Goal: Check status: Check status

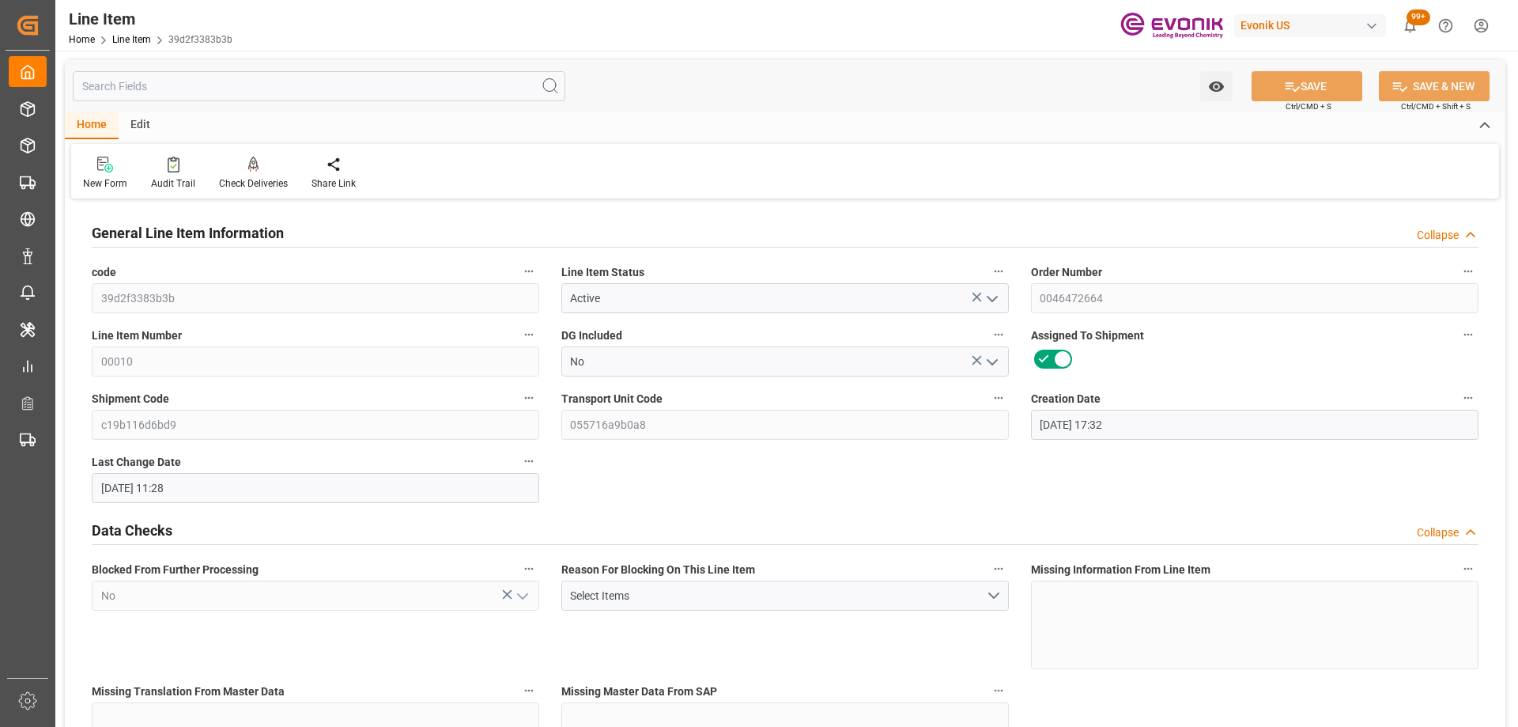
scroll to position [870, 0]
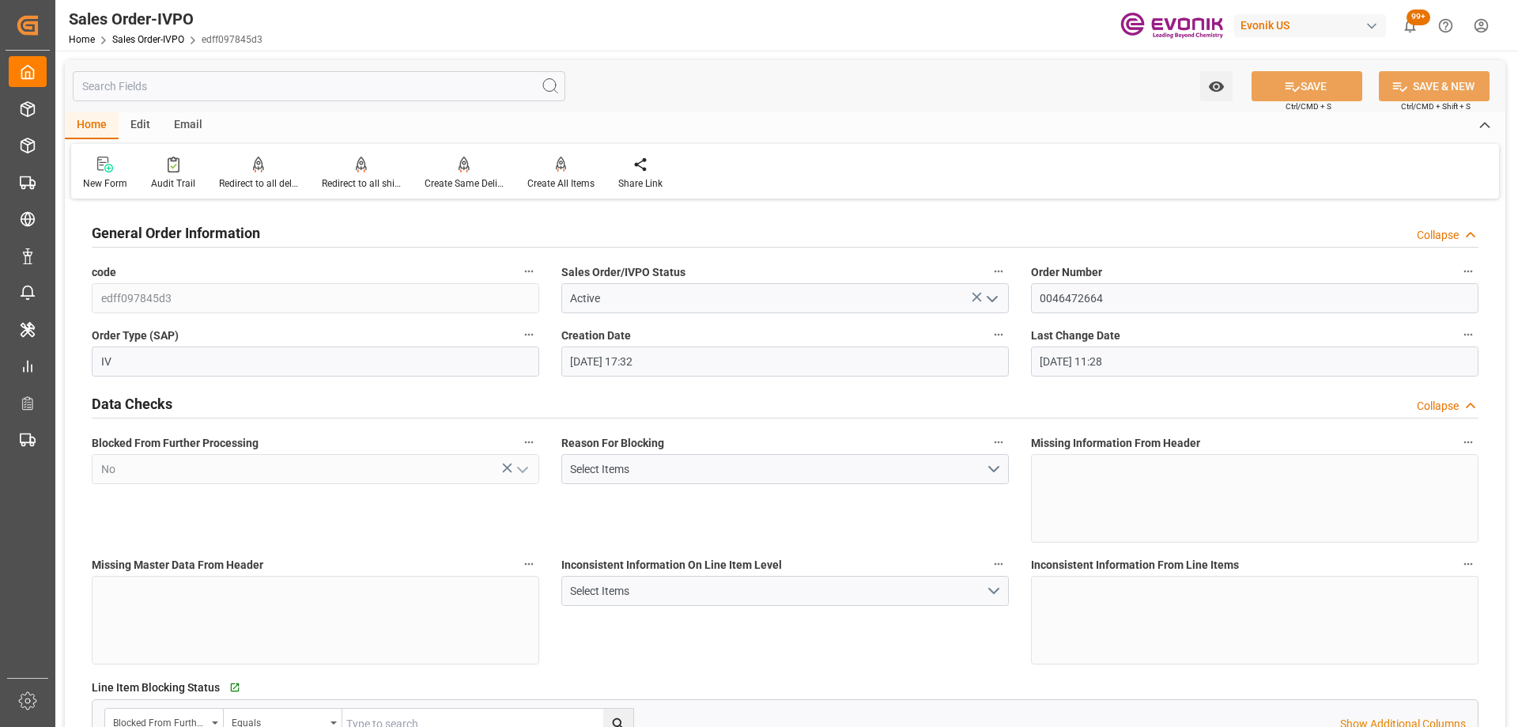
scroll to position [2767, 0]
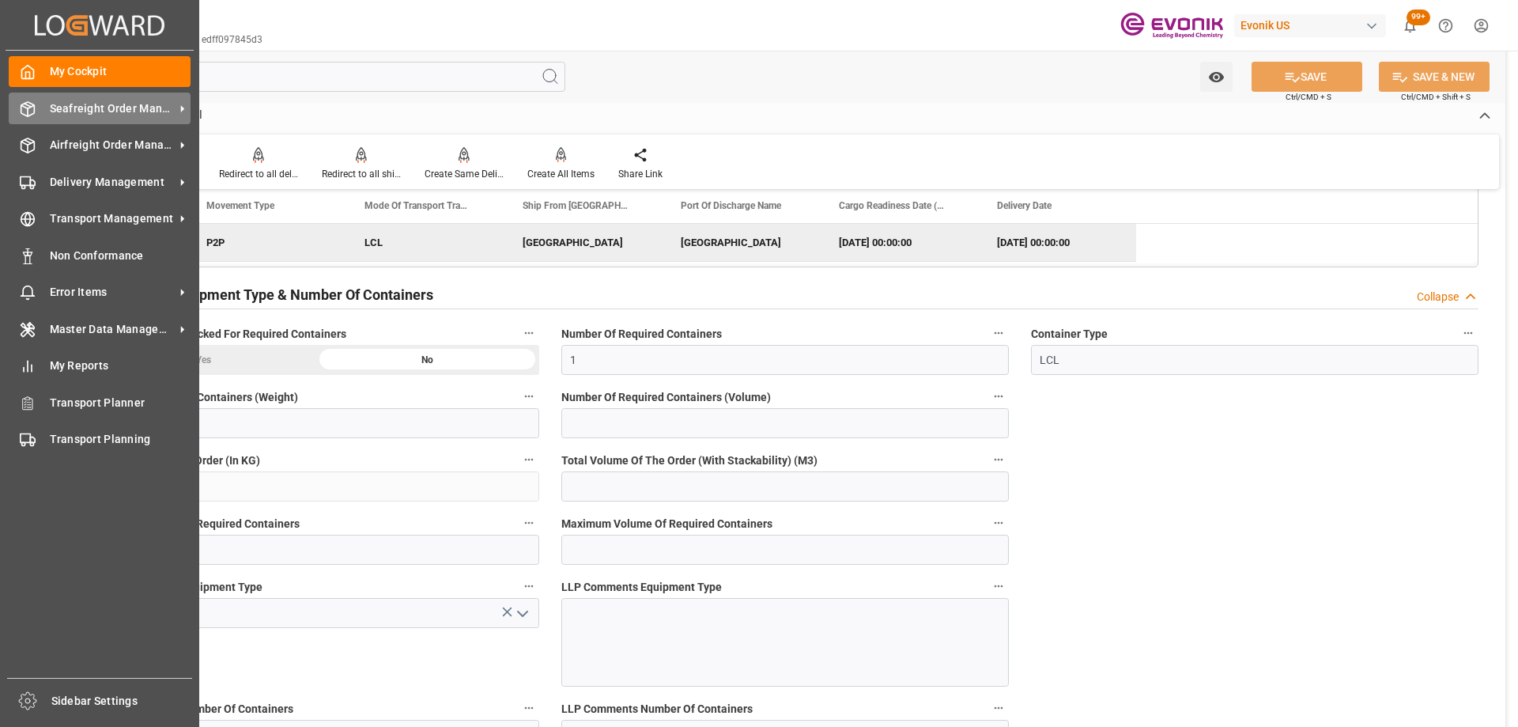
click at [34, 101] on icon at bounding box center [28, 109] width 16 height 16
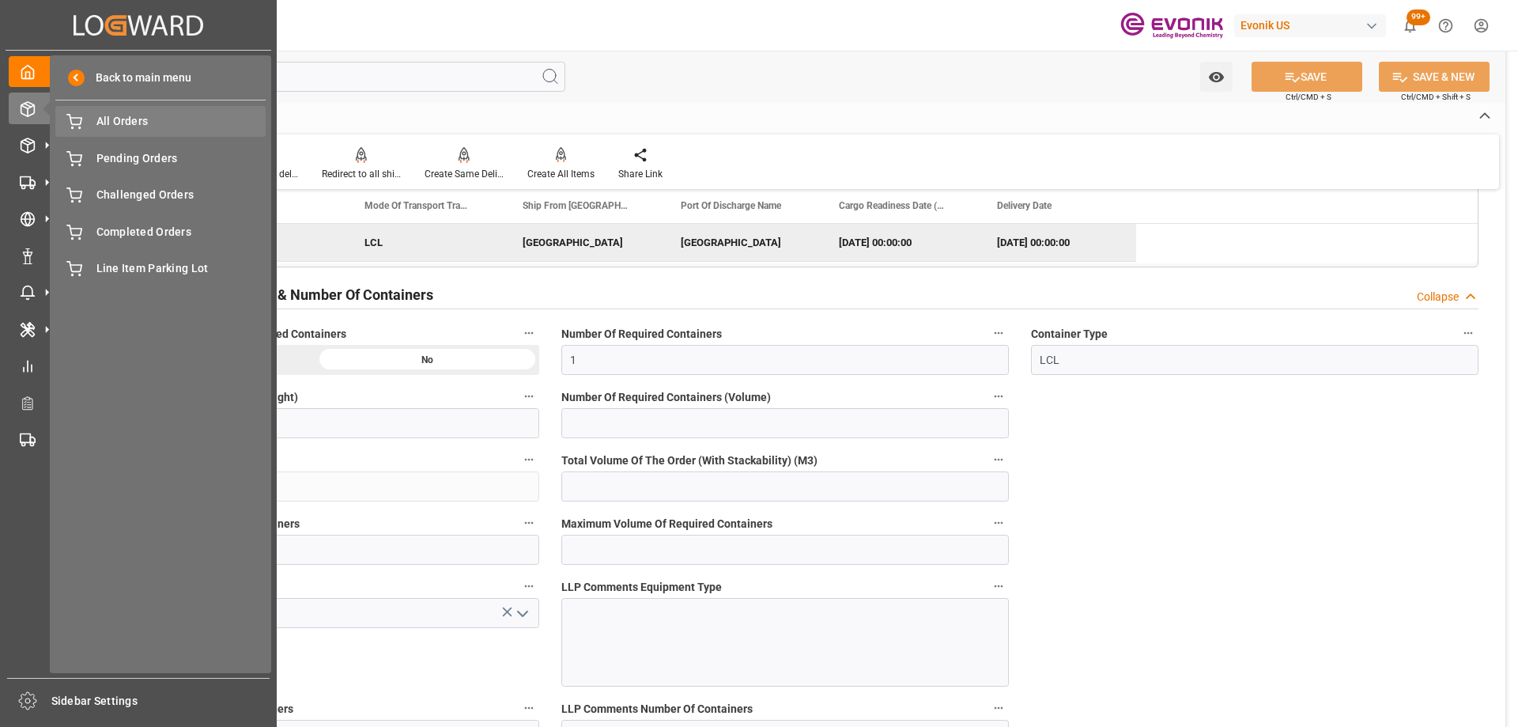
click at [100, 120] on span "All Orders" at bounding box center [181, 121] width 170 height 17
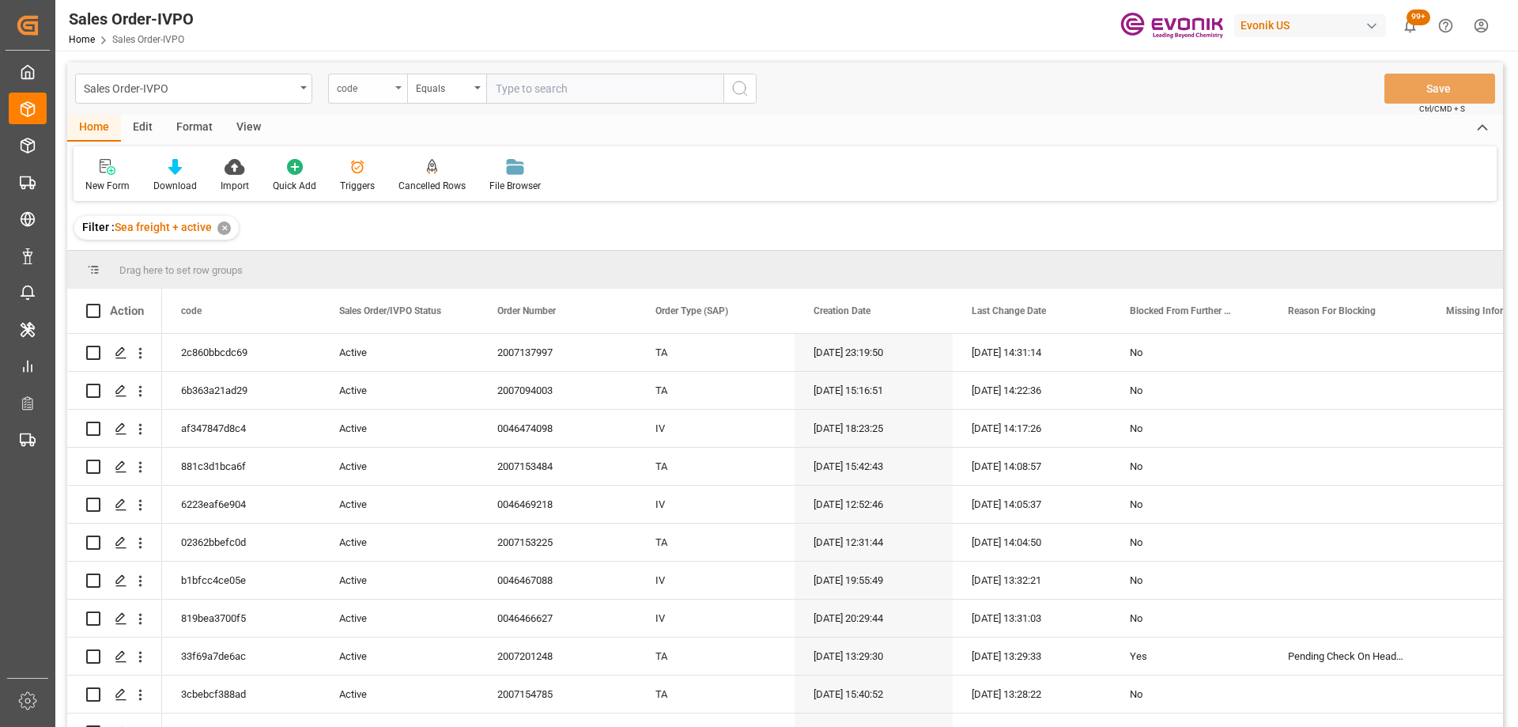
click at [385, 85] on div "code" at bounding box center [364, 86] width 54 height 18
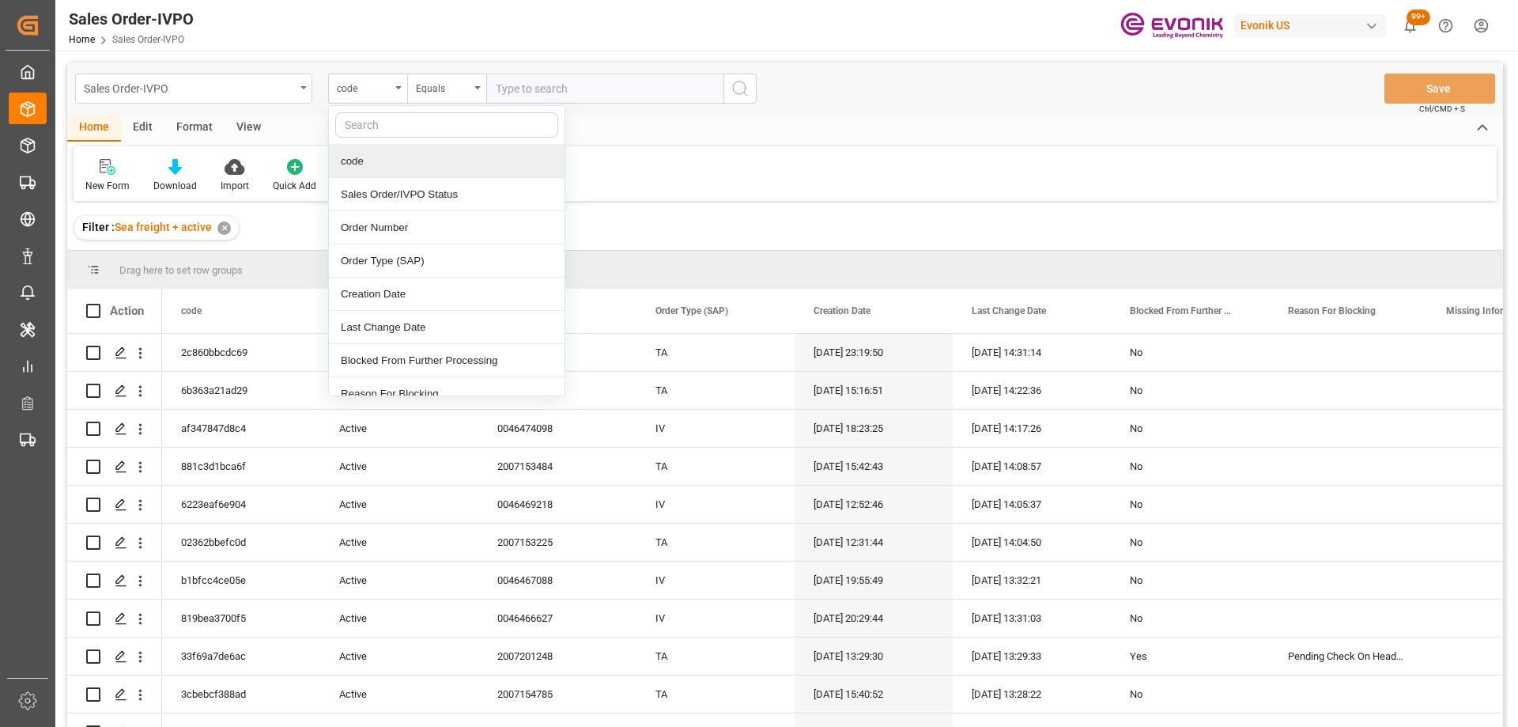
click at [244, 78] on div "Sales Order-IVPO" at bounding box center [189, 87] width 211 height 20
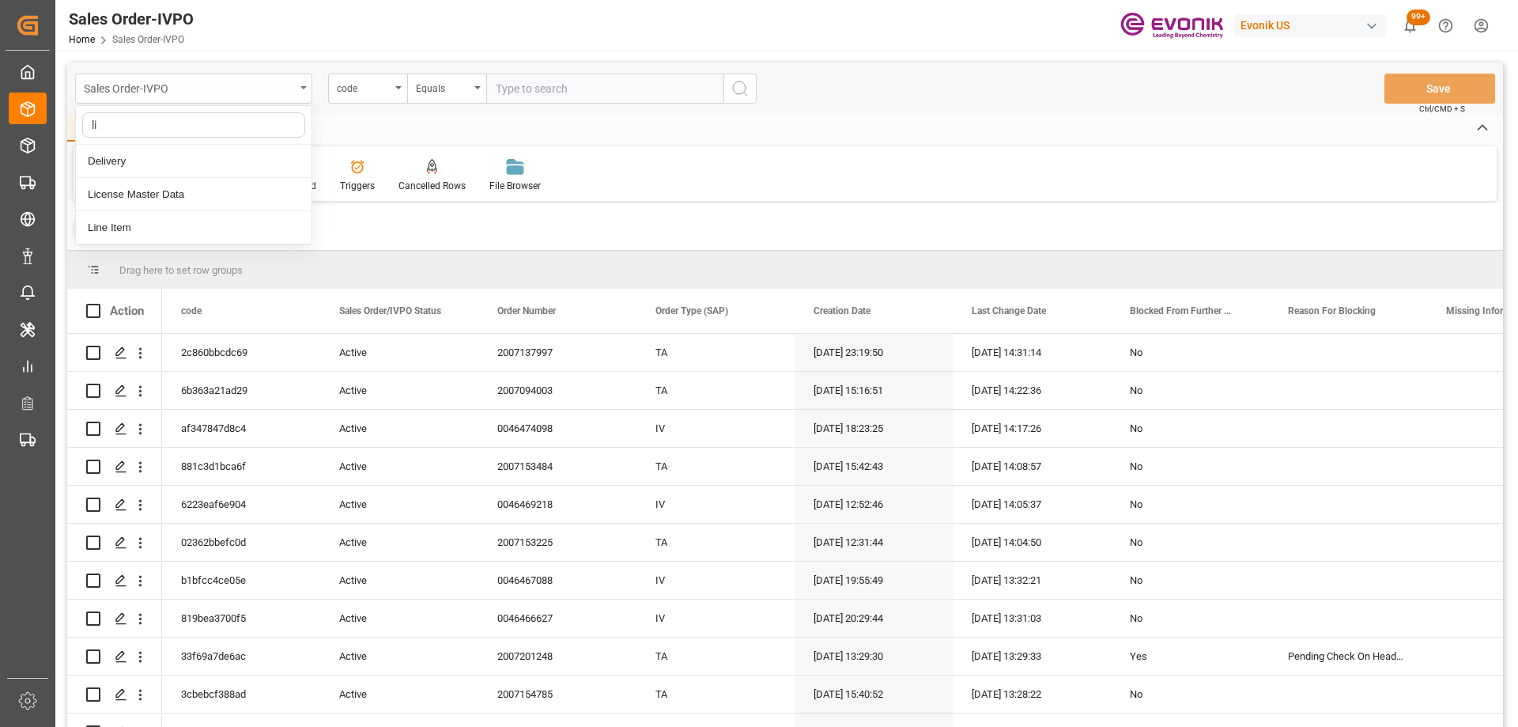
type input "lin"
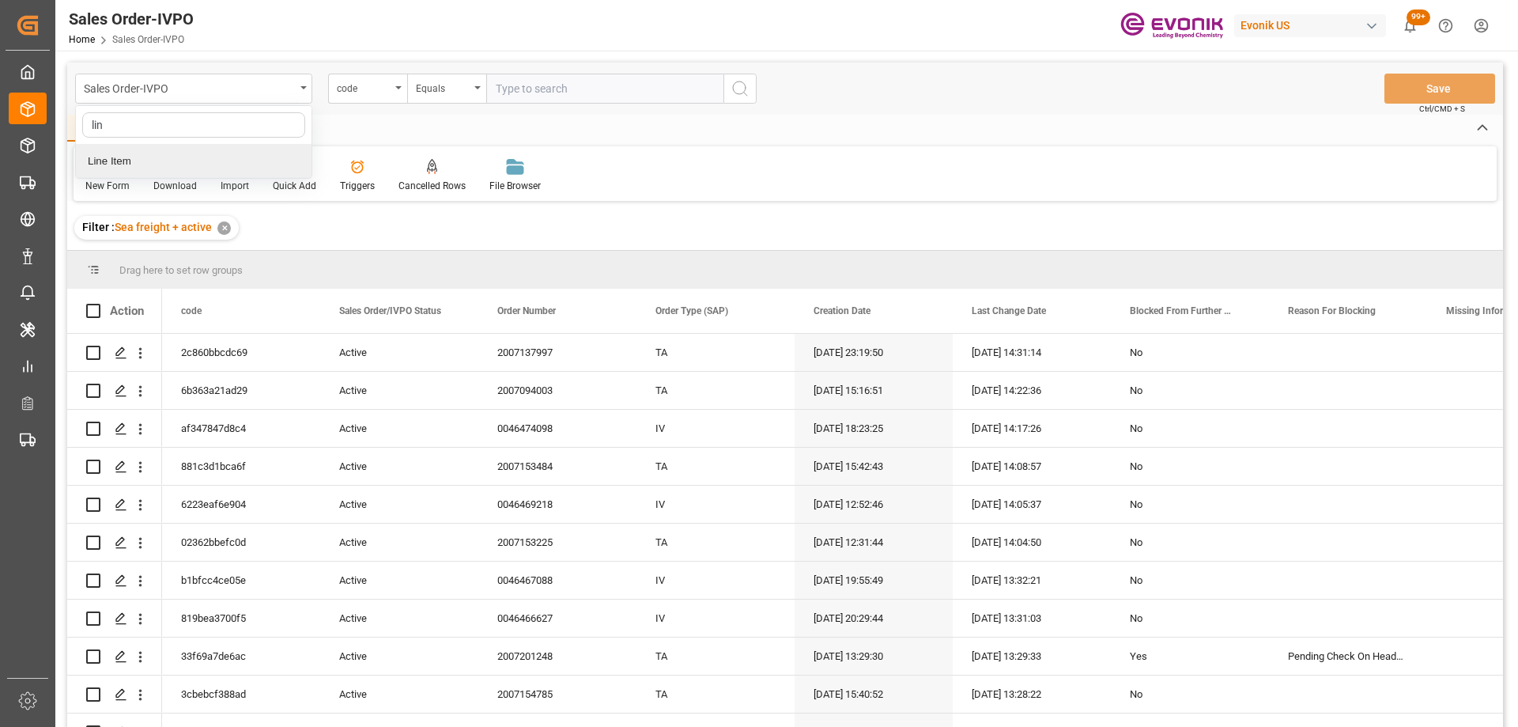
click at [124, 166] on div "Line Item" at bounding box center [194, 161] width 236 height 33
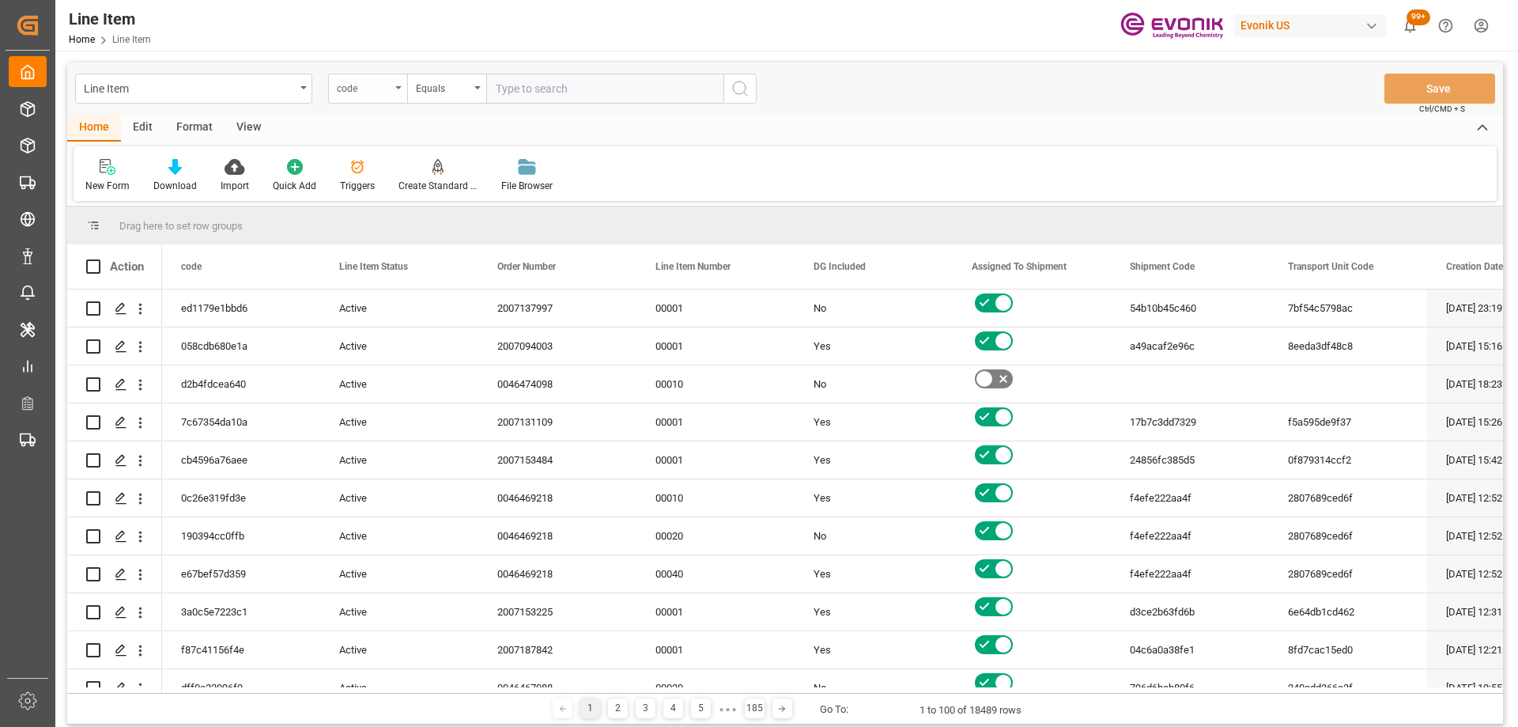
click at [398, 87] on icon "open menu" at bounding box center [398, 87] width 6 height 3
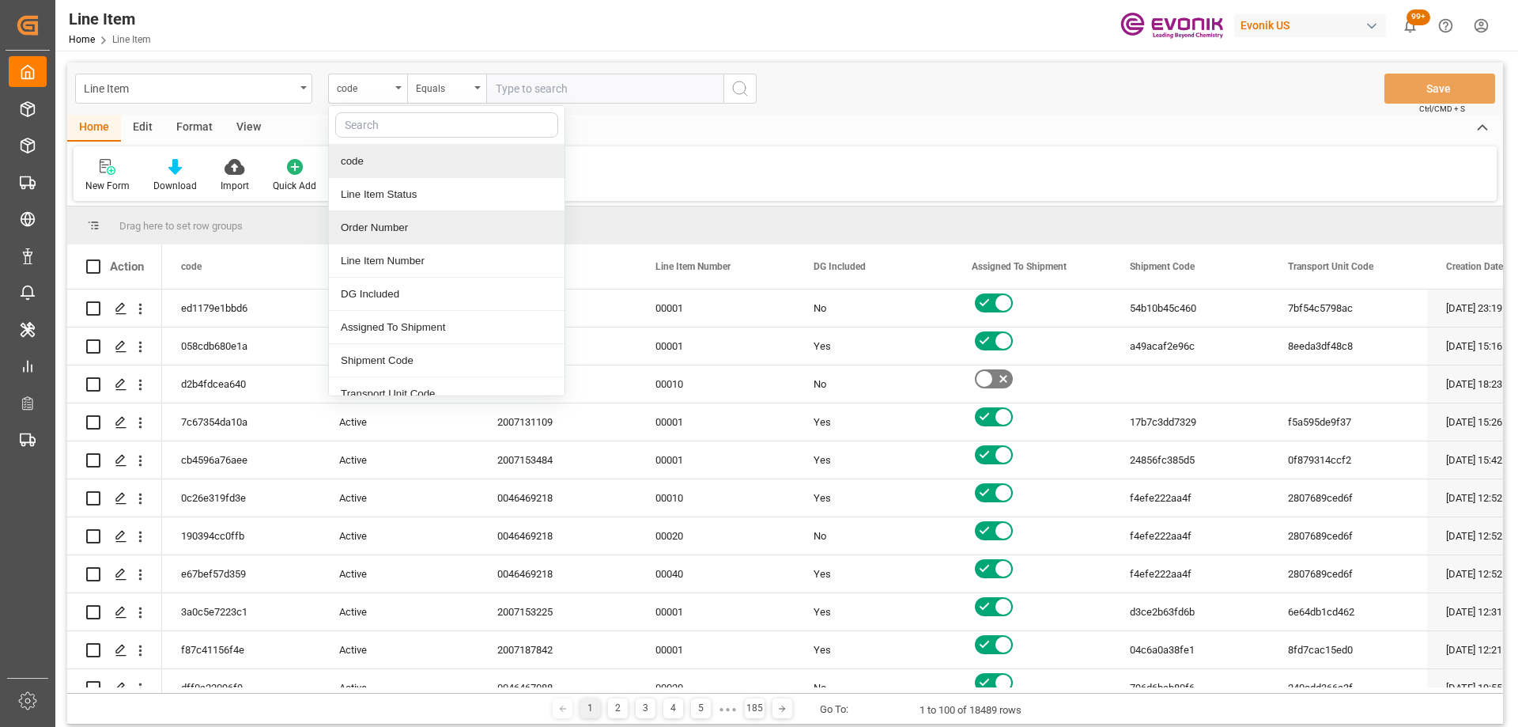
click at [383, 234] on div "Order Number" at bounding box center [447, 227] width 236 height 33
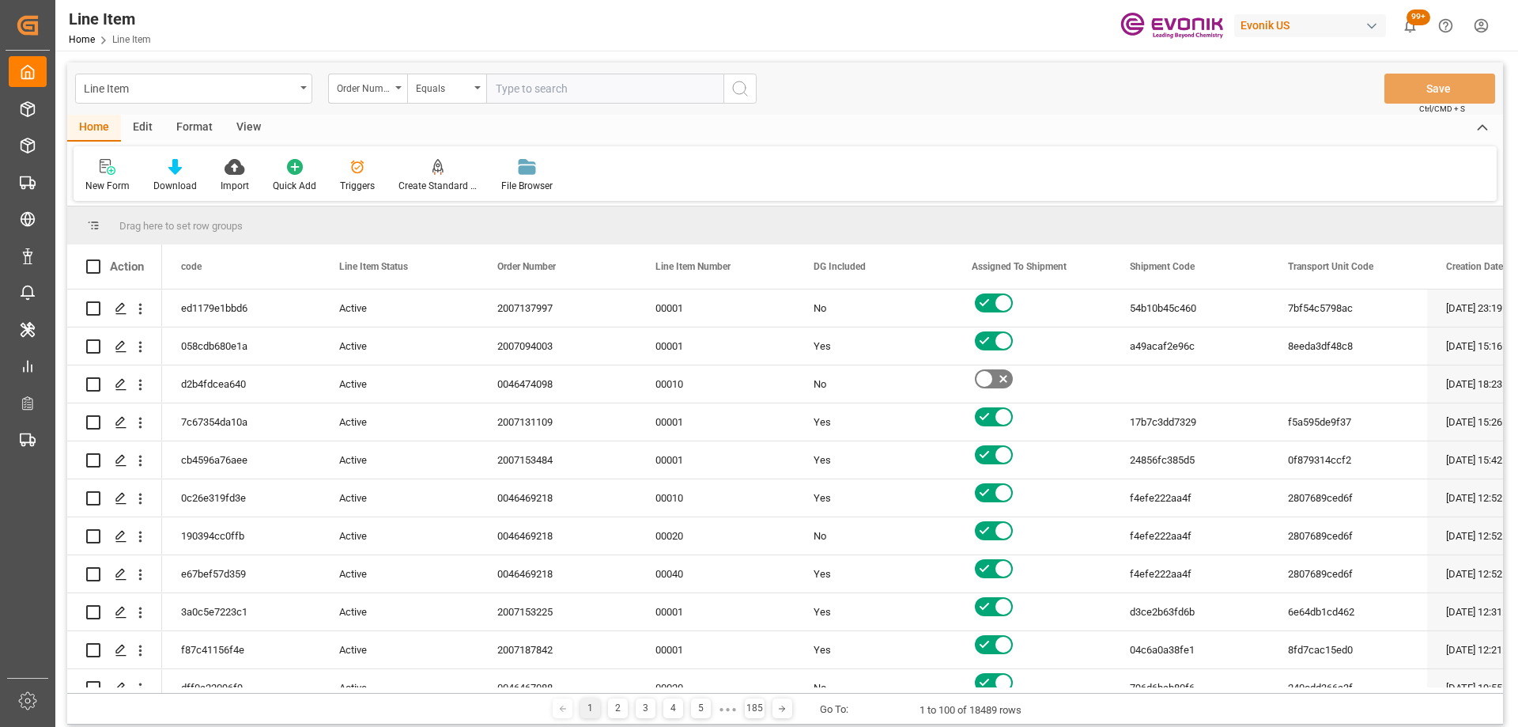
click at [503, 93] on input "text" at bounding box center [604, 89] width 237 height 30
click at [516, 87] on input "text" at bounding box center [604, 89] width 237 height 30
paste input "2007123580"
type input "2007123580"
click at [736, 93] on icon "search button" at bounding box center [739, 88] width 19 height 19
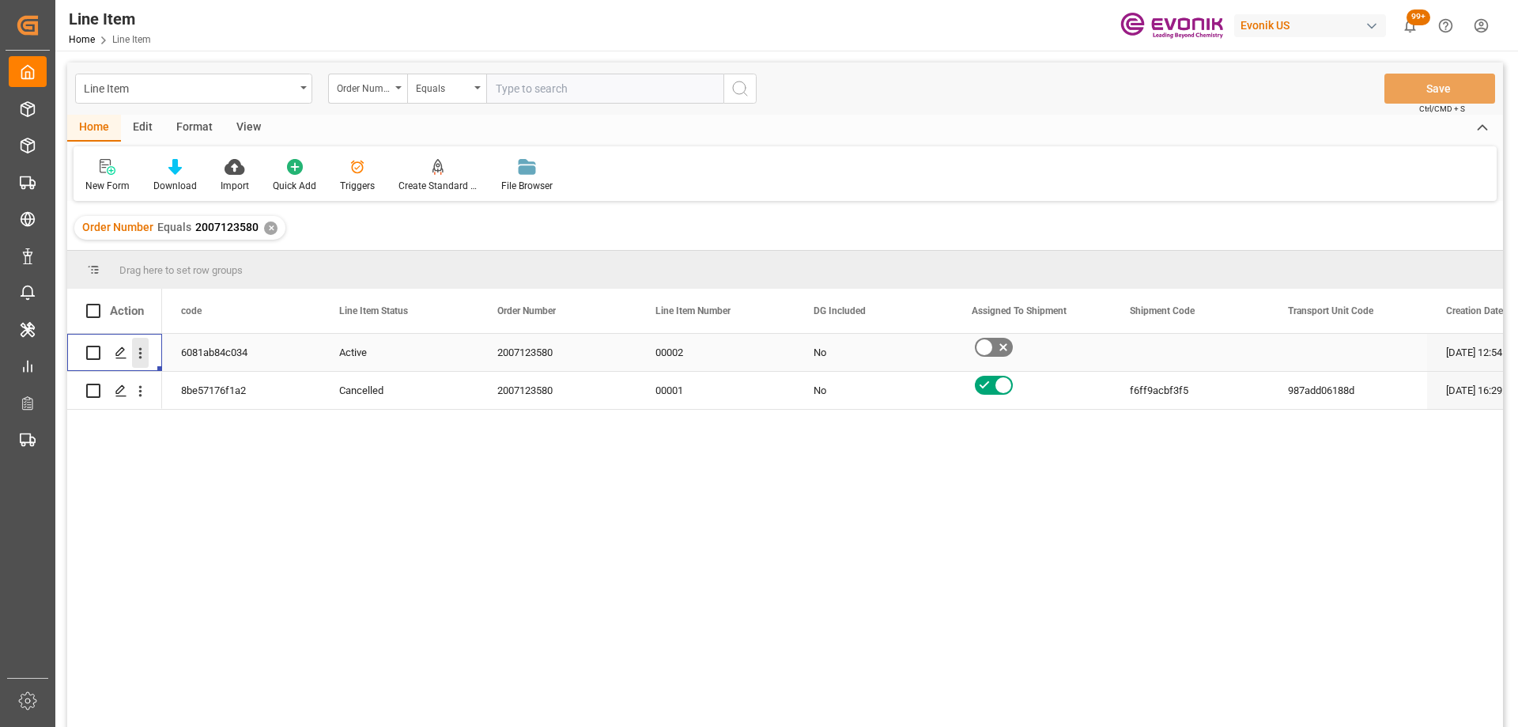
click at [146, 356] on icon "open menu" at bounding box center [140, 353] width 17 height 17
click at [235, 135] on div "View" at bounding box center [249, 128] width 48 height 27
click at [179, 183] on div "Standard Templates" at bounding box center [179, 186] width 79 height 14
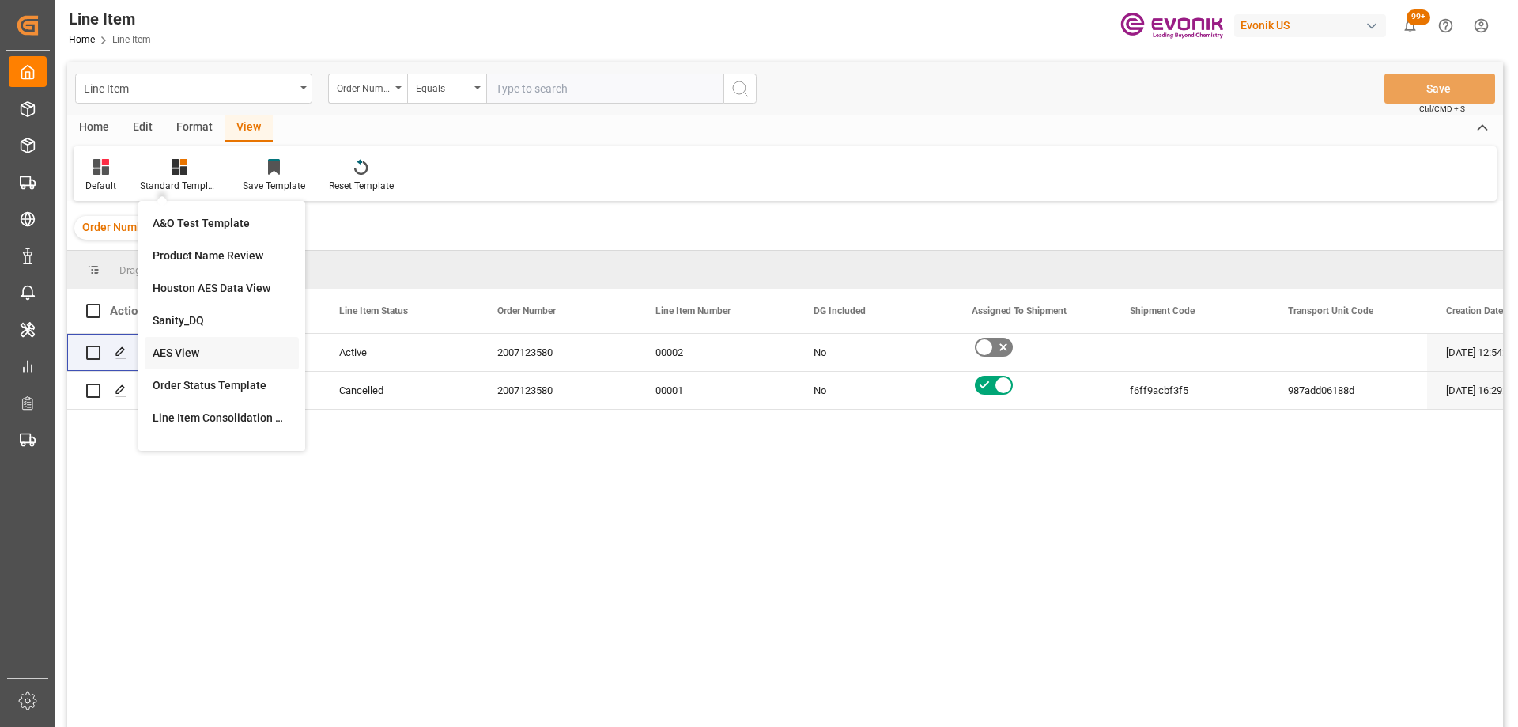
click at [211, 349] on div "AES View" at bounding box center [222, 353] width 138 height 17
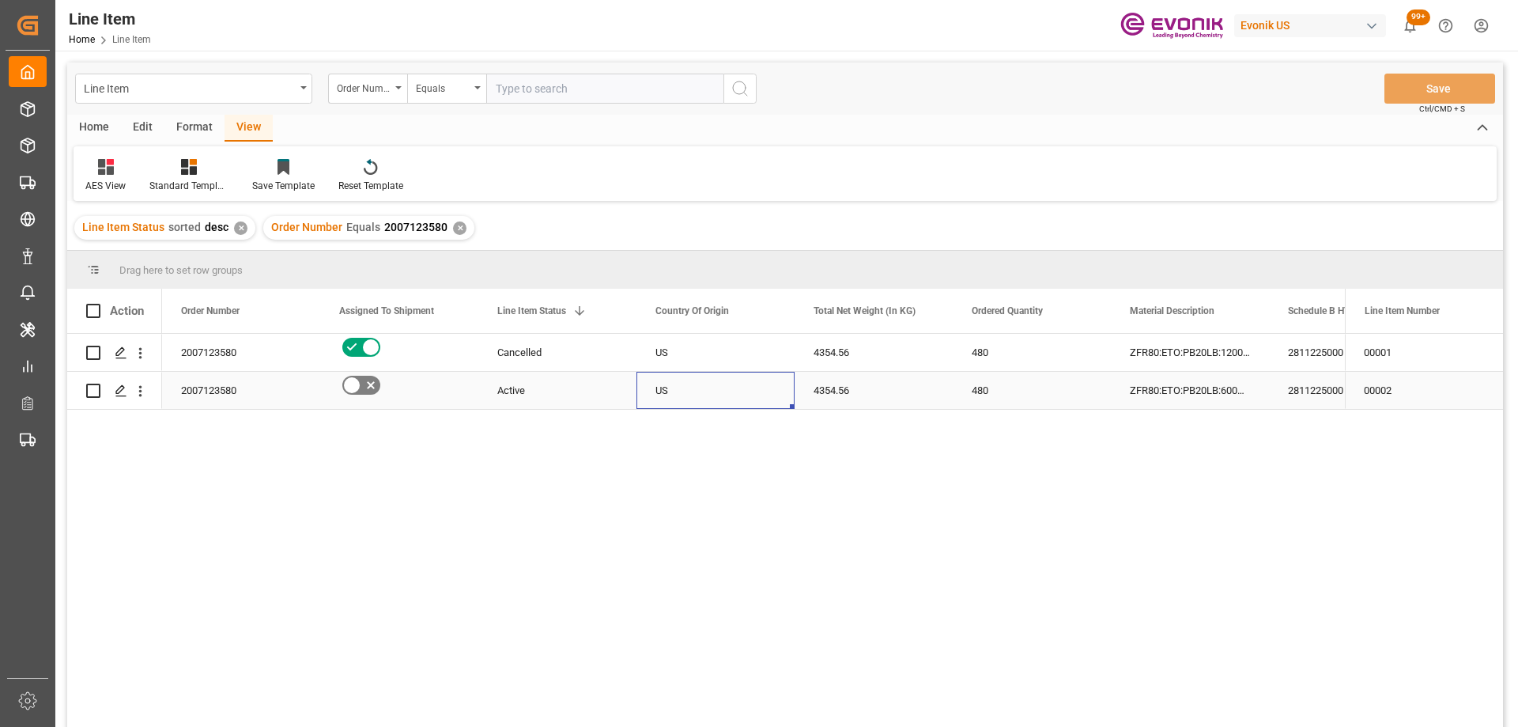
click at [674, 396] on div "US" at bounding box center [715, 390] width 158 height 37
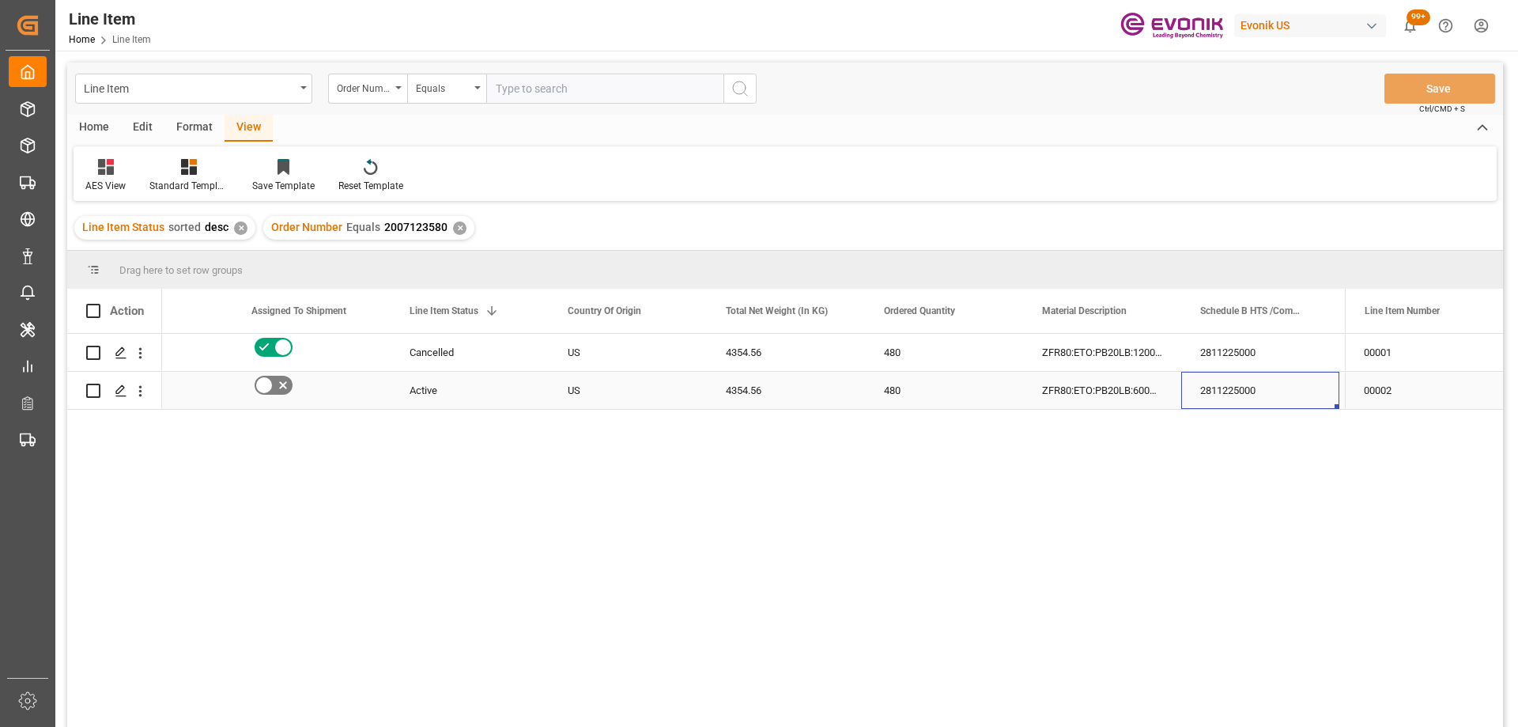
scroll to position [0, 246]
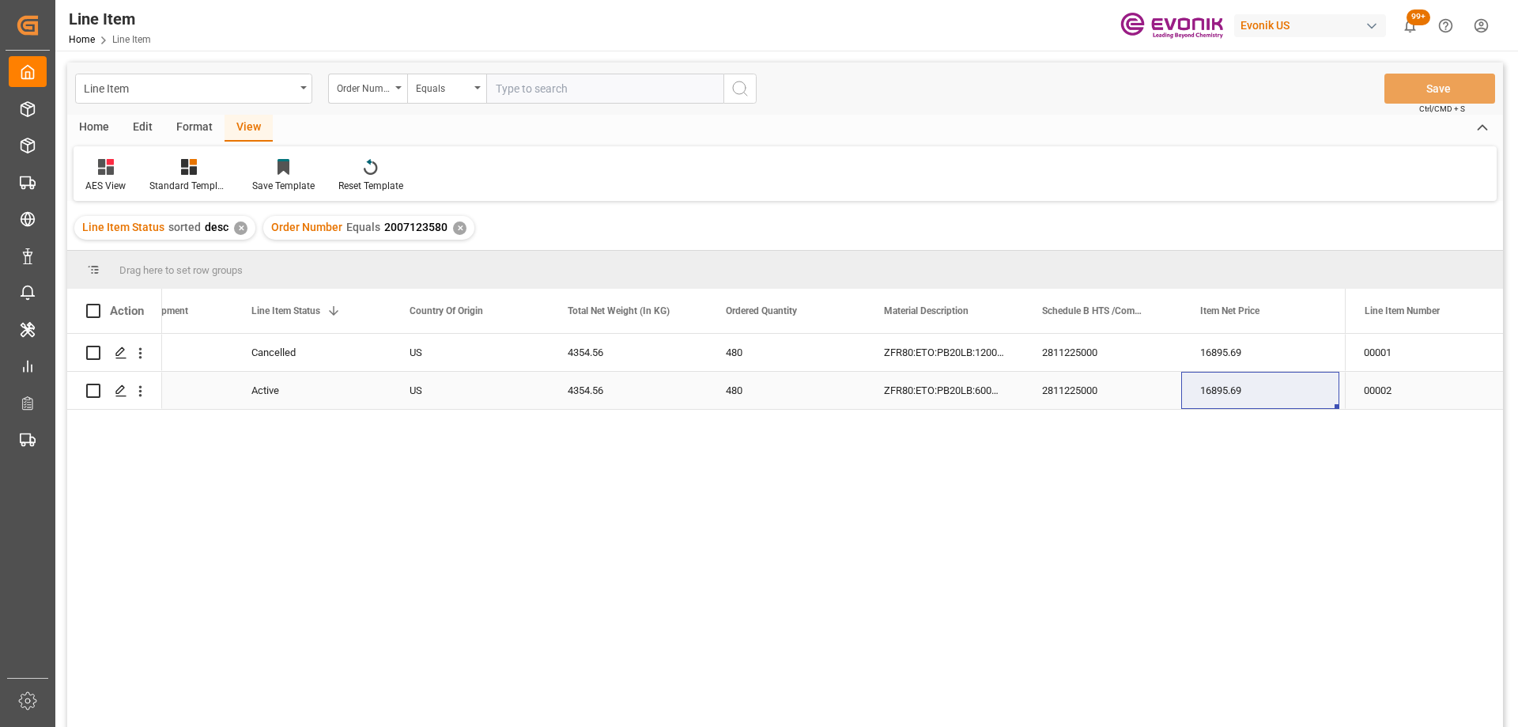
click at [602, 376] on div "4354.56" at bounding box center [628, 390] width 158 height 37
click at [139, 382] on button "open menu" at bounding box center [140, 391] width 17 height 30
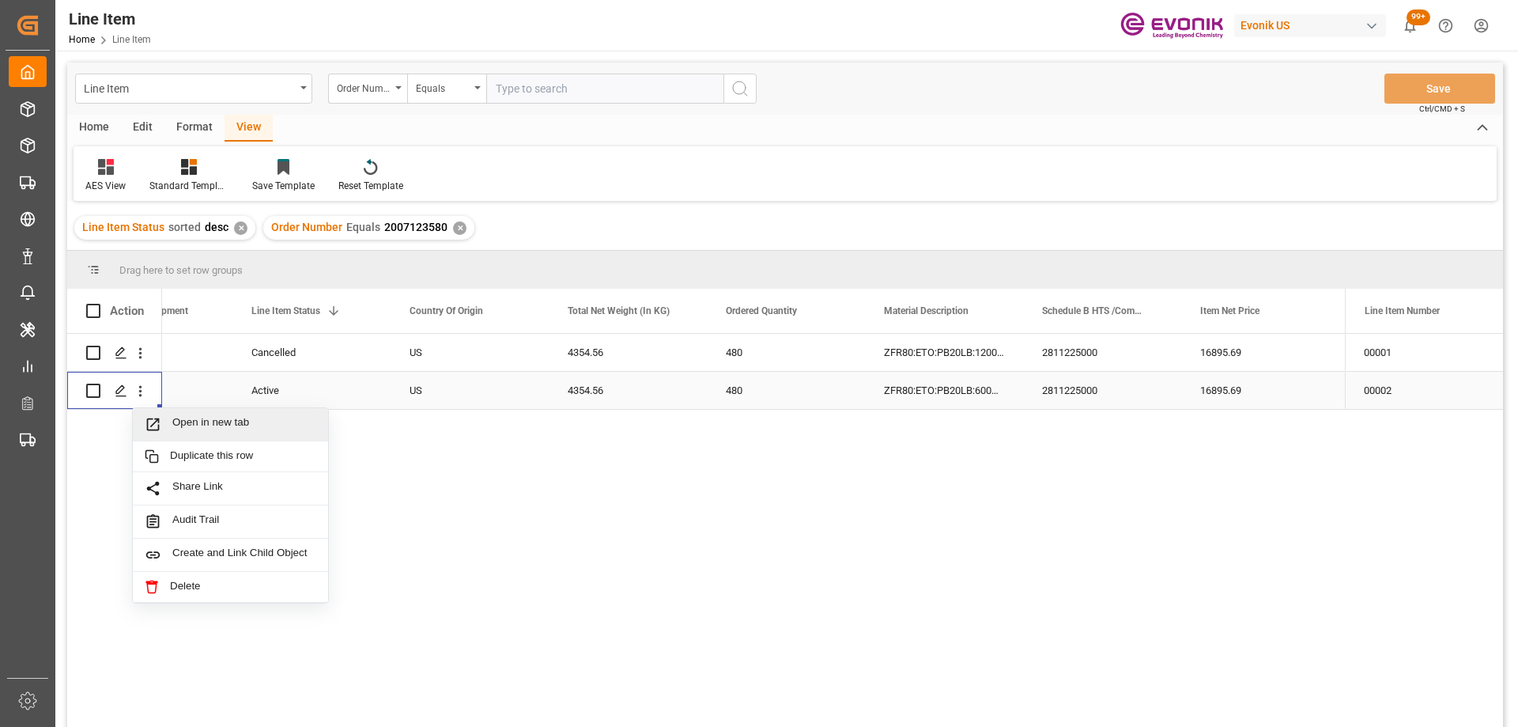
click at [165, 420] on span "Press SPACE to select this row." at bounding box center [159, 424] width 28 height 17
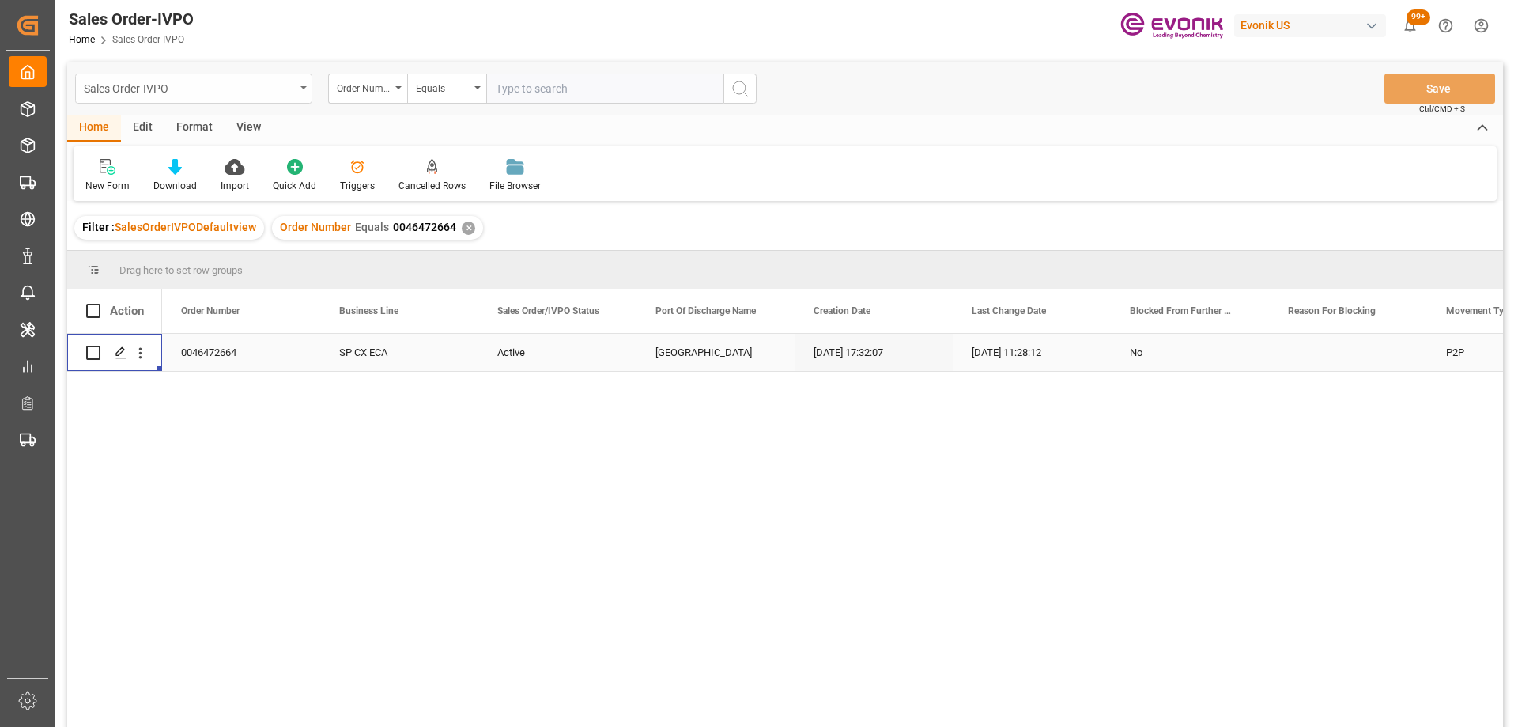
click at [164, 96] on div "Sales Order-IVPO" at bounding box center [189, 87] width 211 height 20
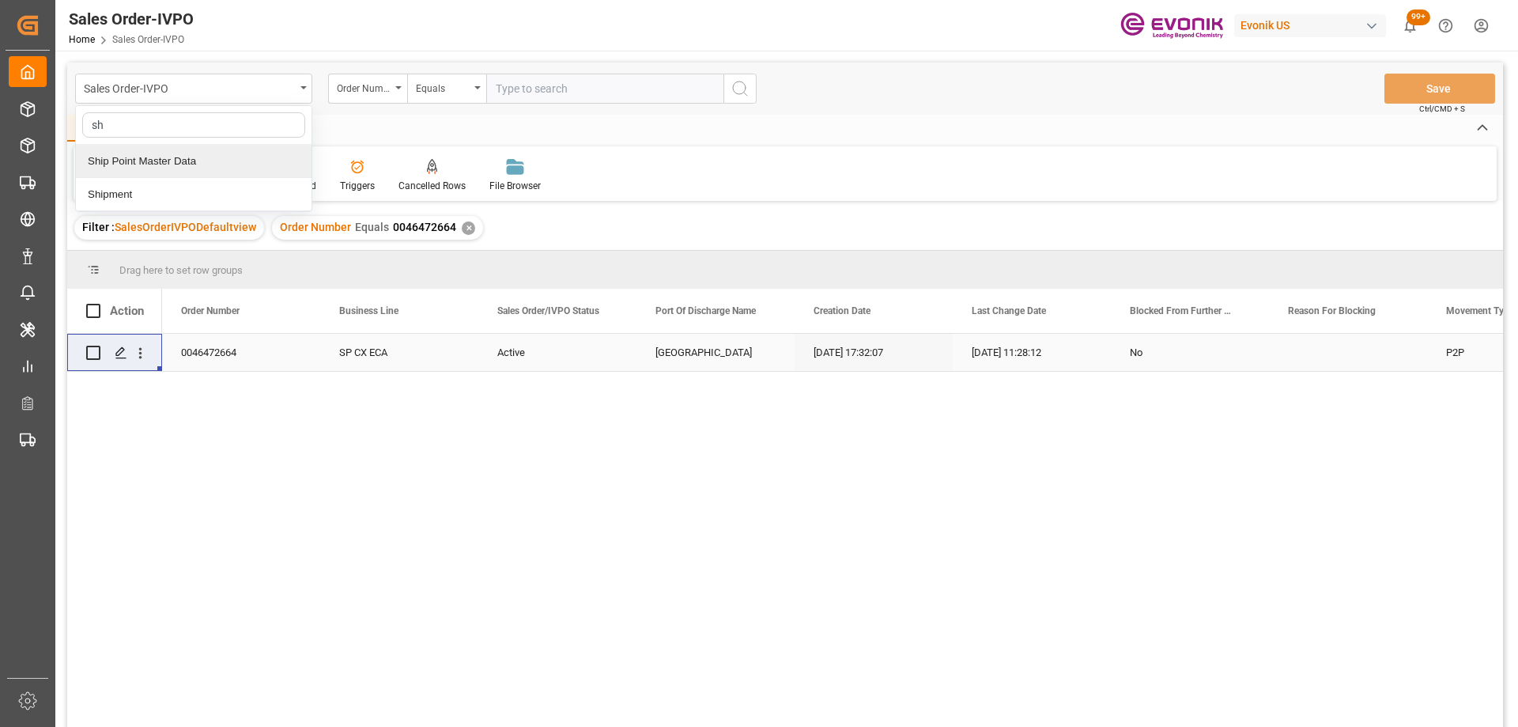
type input "shi"
click at [143, 187] on div "Shipment" at bounding box center [194, 194] width 236 height 33
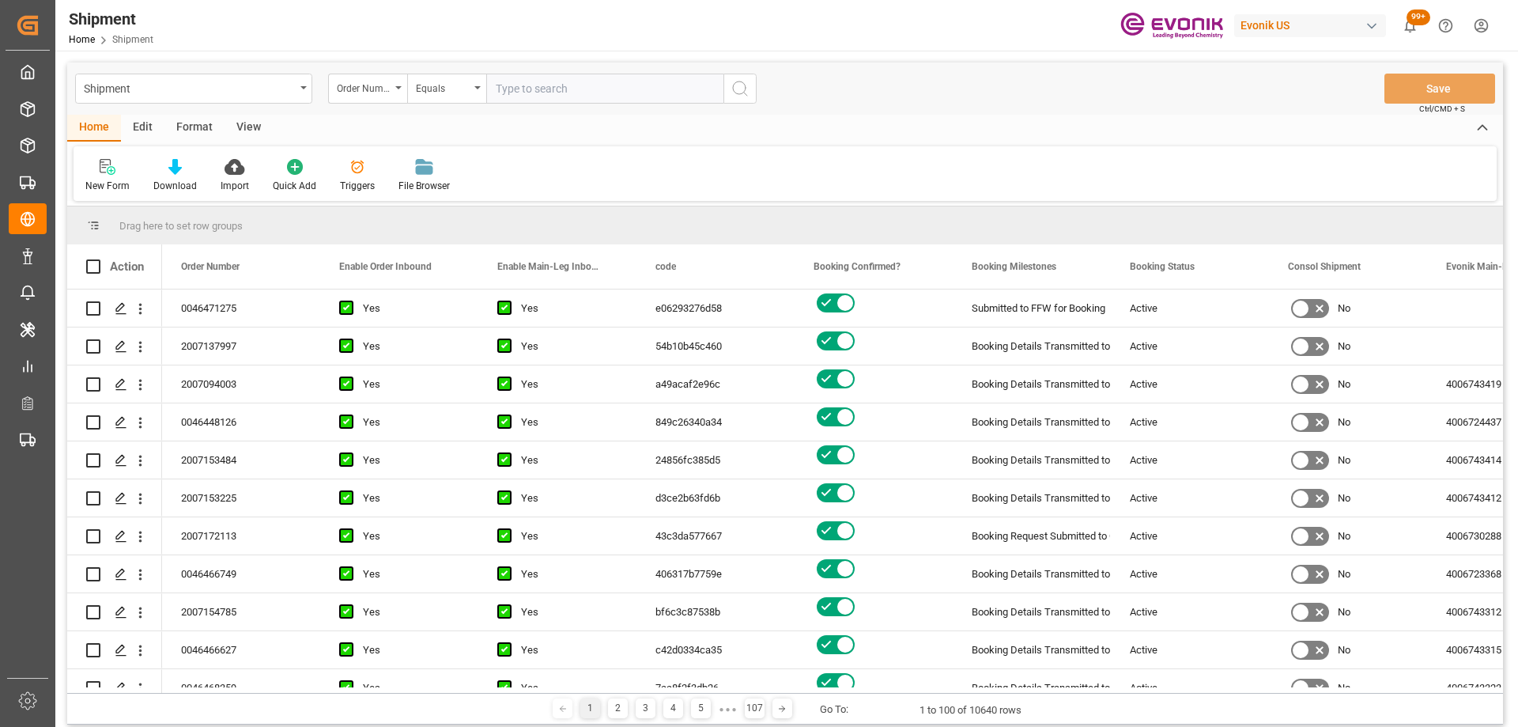
click at [497, 86] on input "text" at bounding box center [604, 89] width 237 height 30
paste input "2007123580"
type input "2007123580"
click at [735, 88] on icon "search button" at bounding box center [739, 88] width 19 height 19
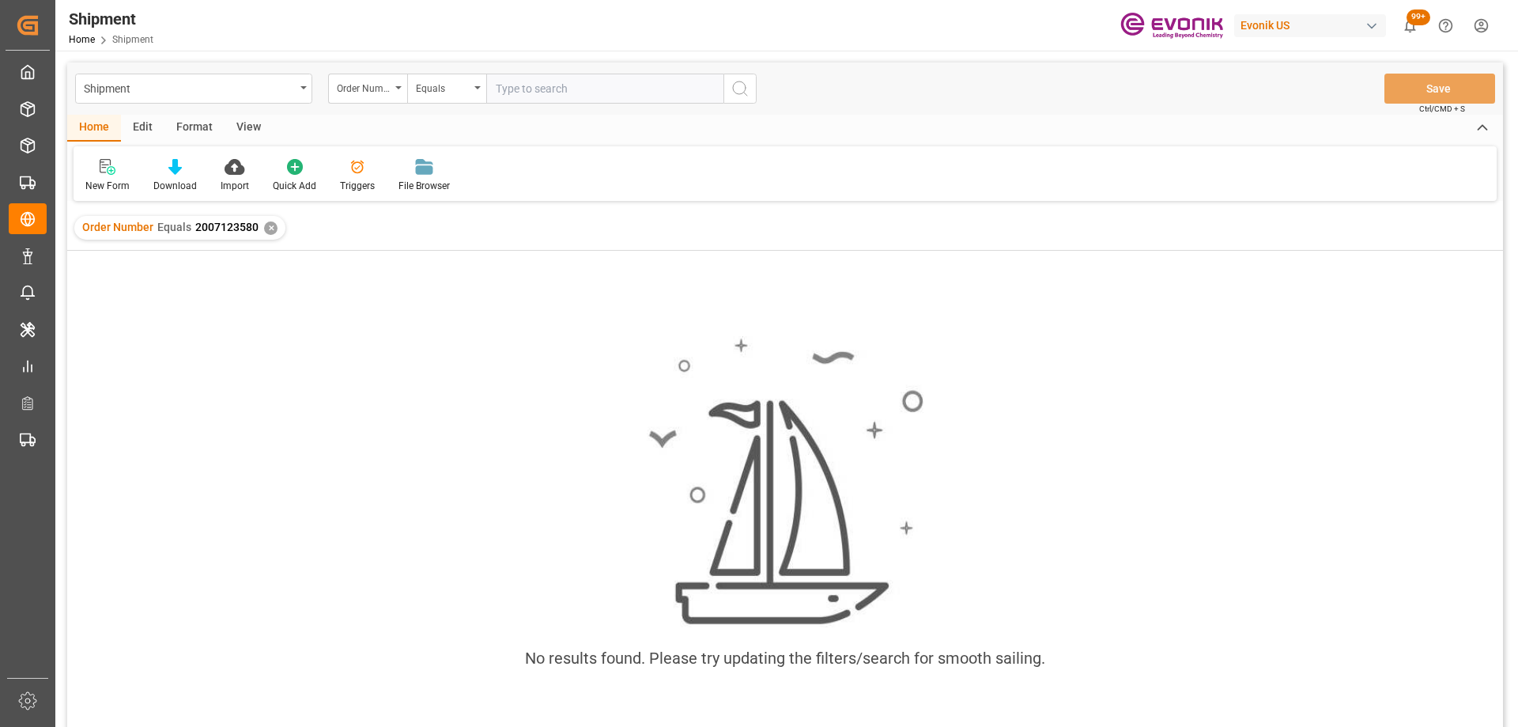
click at [556, 89] on input "text" at bounding box center [604, 89] width 237 height 30
click at [255, 81] on div "Shipment" at bounding box center [189, 87] width 211 height 20
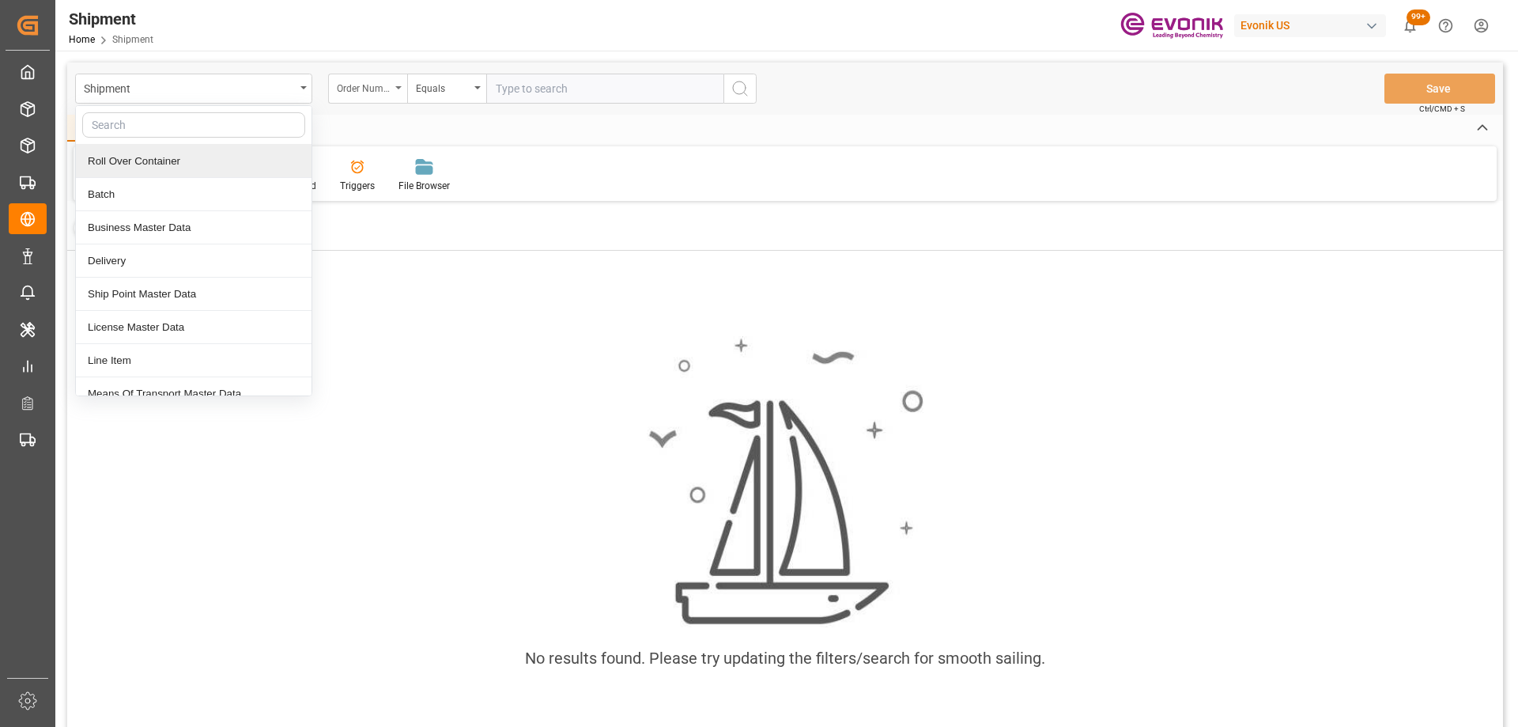
click at [392, 85] on div "Order Number" at bounding box center [367, 89] width 79 height 30
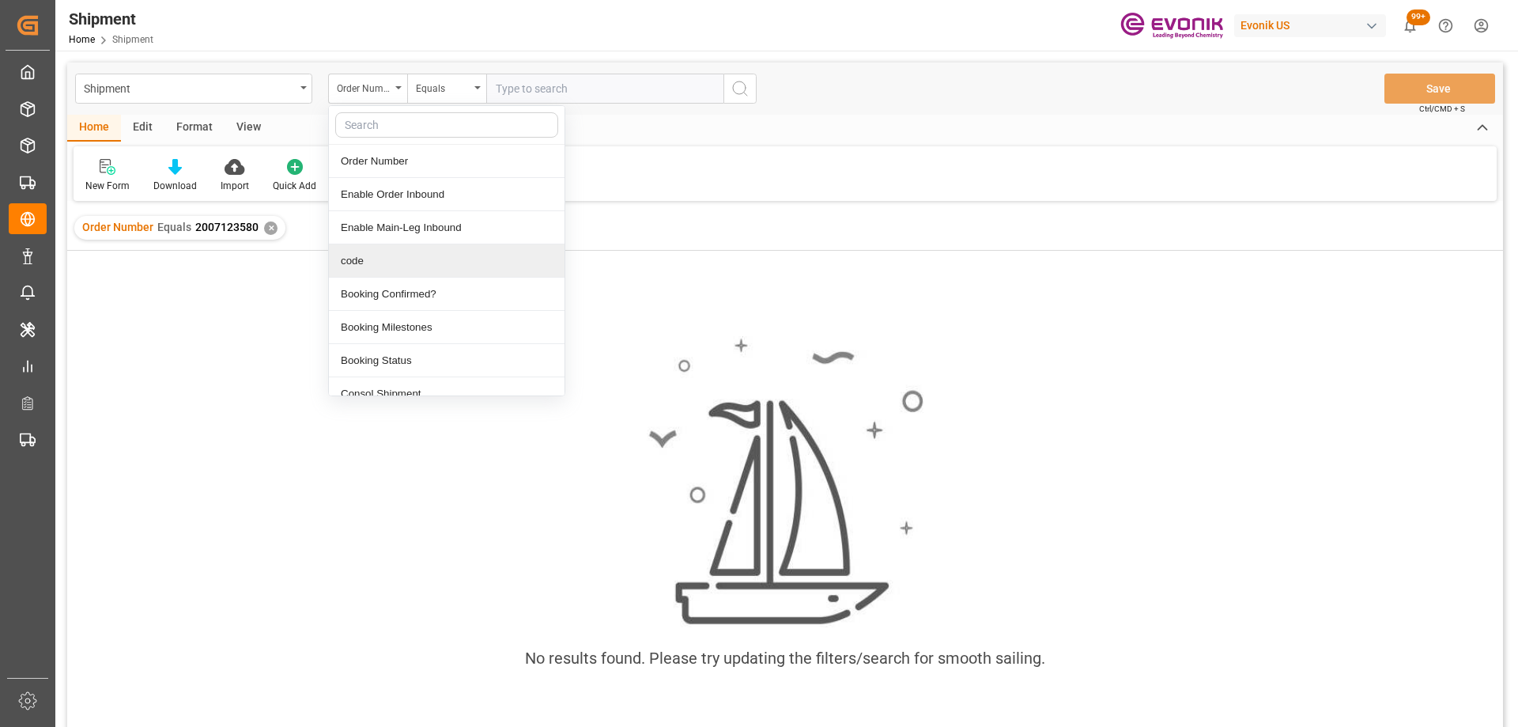
click at [391, 249] on div "code" at bounding box center [447, 260] width 236 height 33
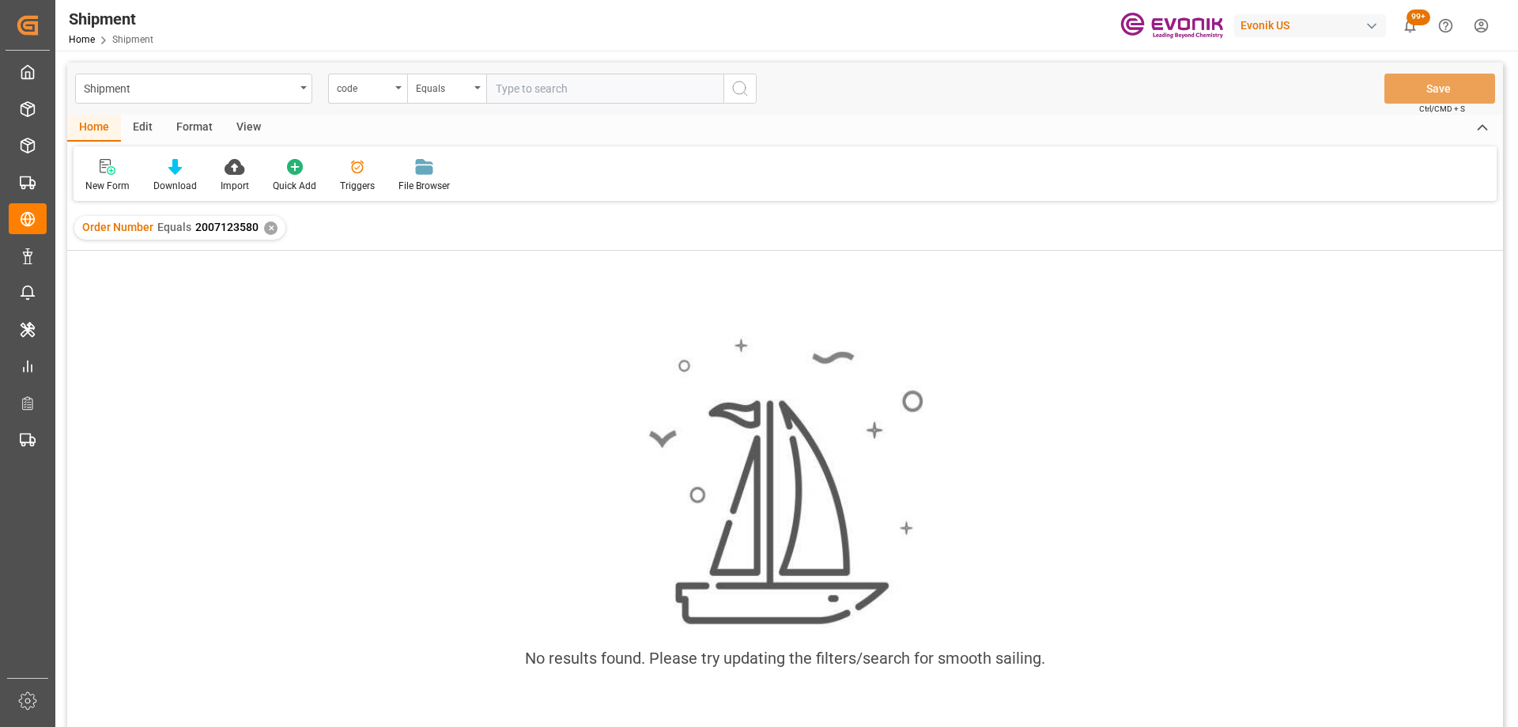
click at [553, 97] on input "text" at bounding box center [604, 89] width 237 height 30
paste input "f6ff9acbf3f5"
type input "f6ff9acbf3f5"
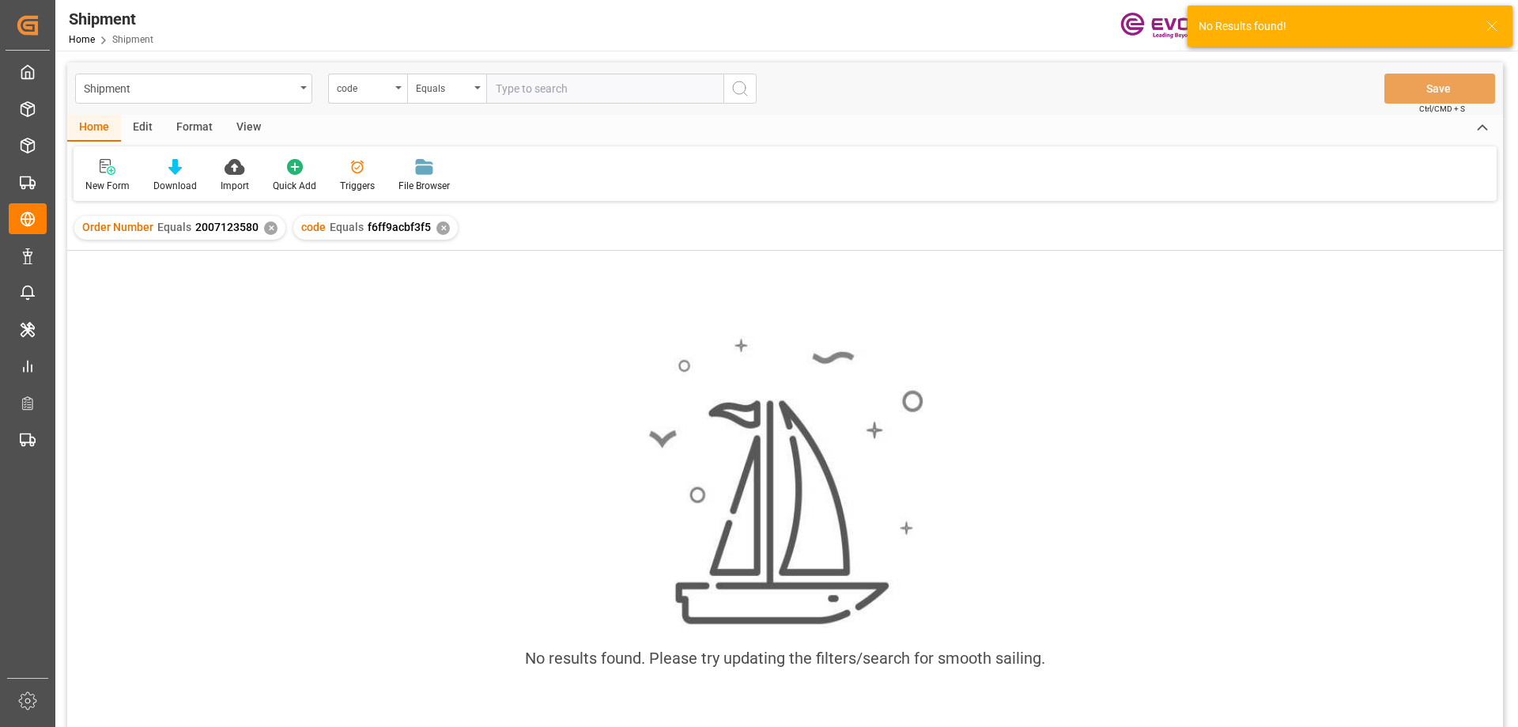
click at [274, 226] on div "✕" at bounding box center [270, 227] width 13 height 13
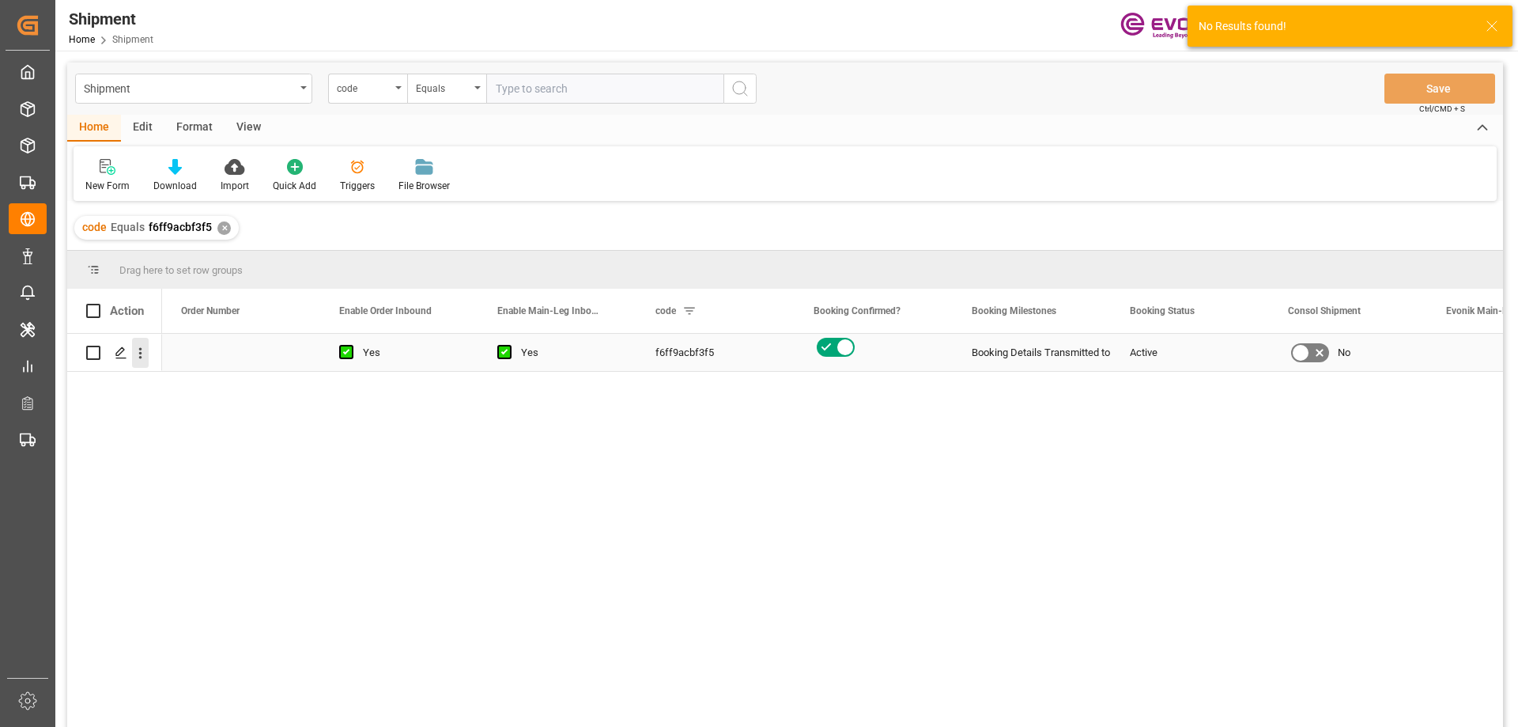
click at [138, 357] on icon "open menu" at bounding box center [140, 353] width 17 height 17
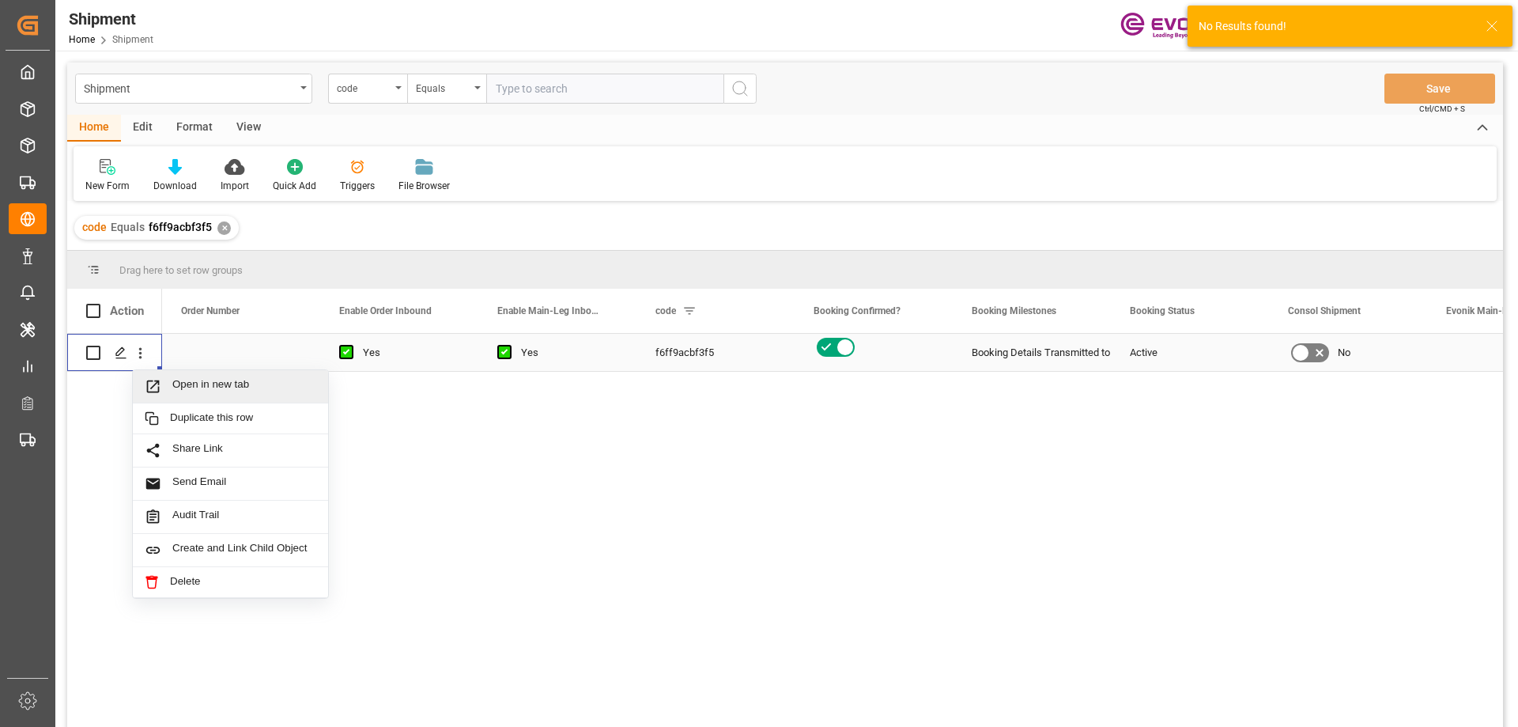
click at [170, 380] on span "Press SPACE to select this row." at bounding box center [159, 386] width 28 height 17
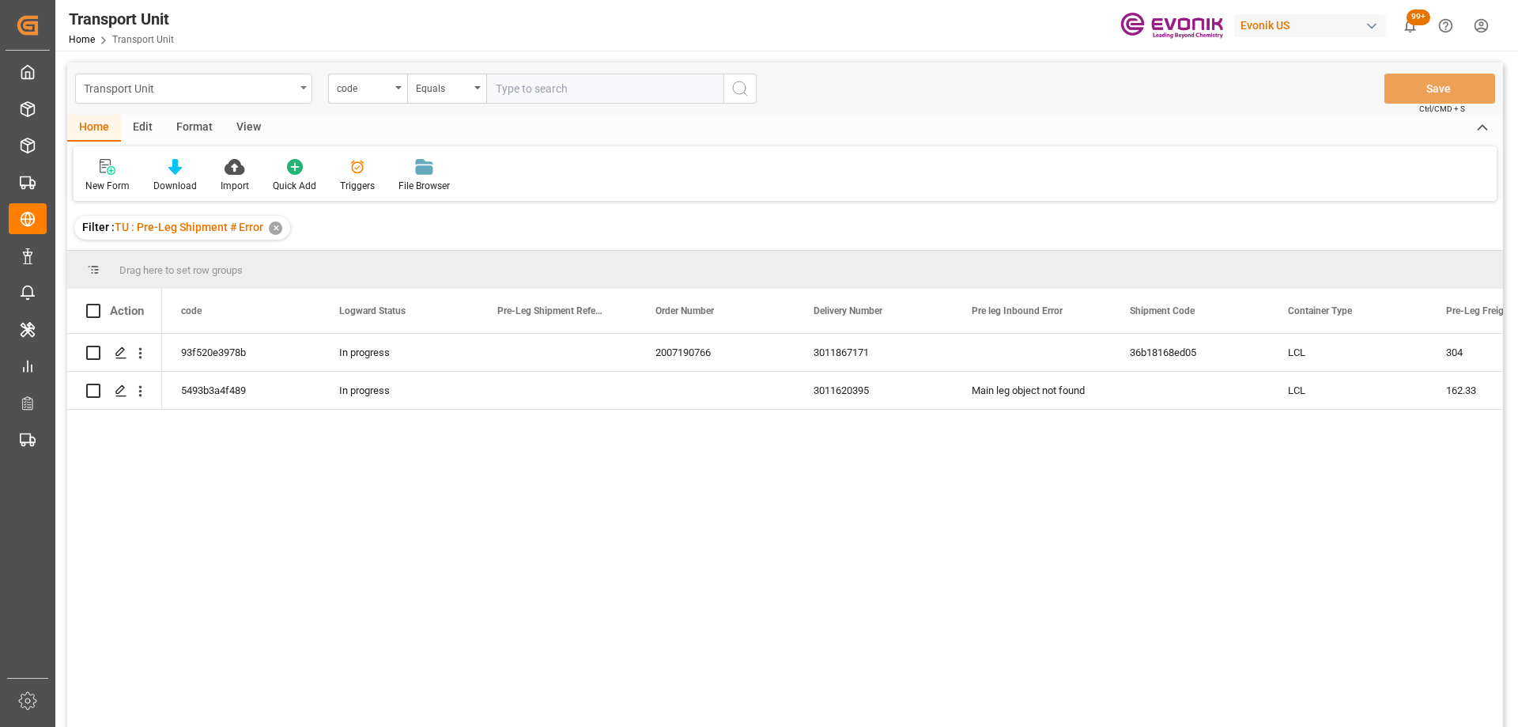
click at [243, 84] on div "Transport Unit" at bounding box center [189, 87] width 211 height 20
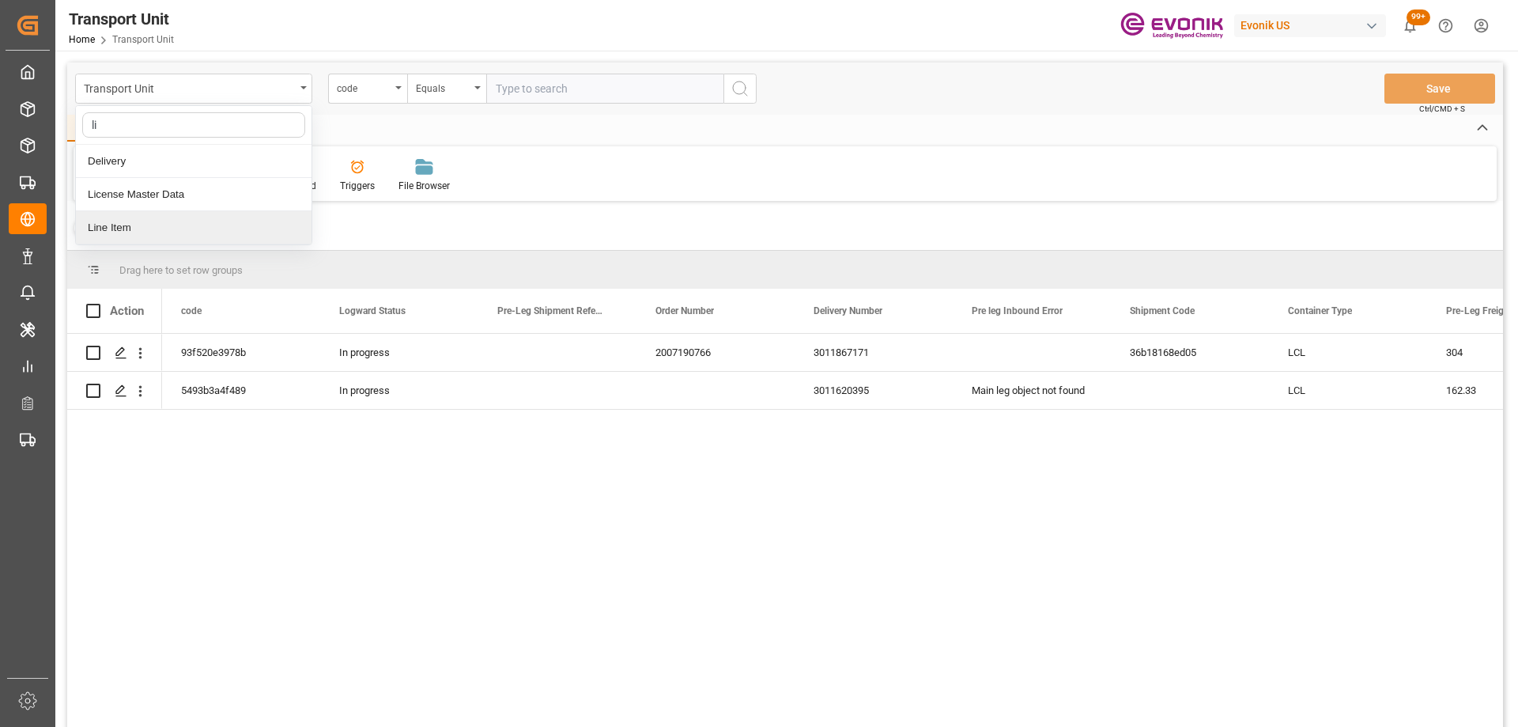
type input "lin"
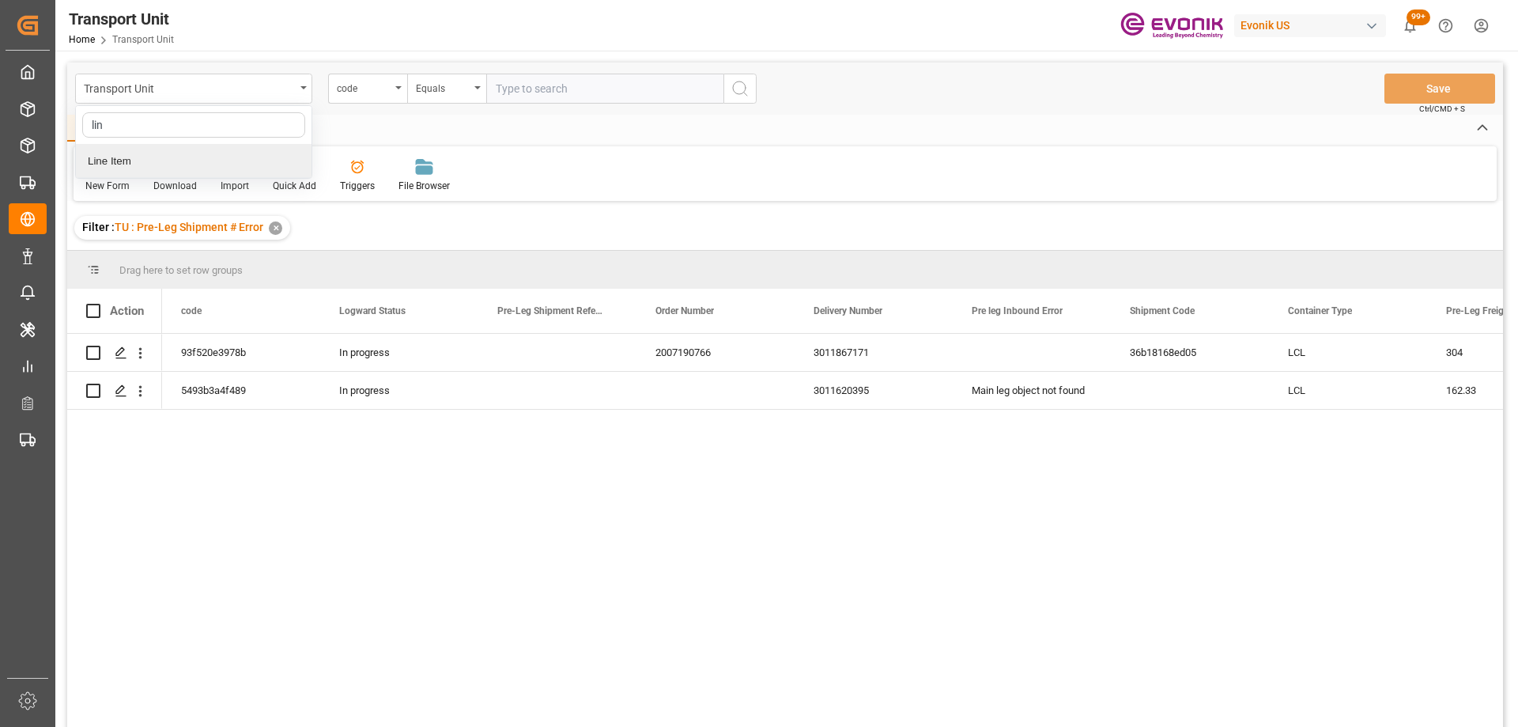
click at [170, 162] on div "Line Item" at bounding box center [194, 161] width 236 height 33
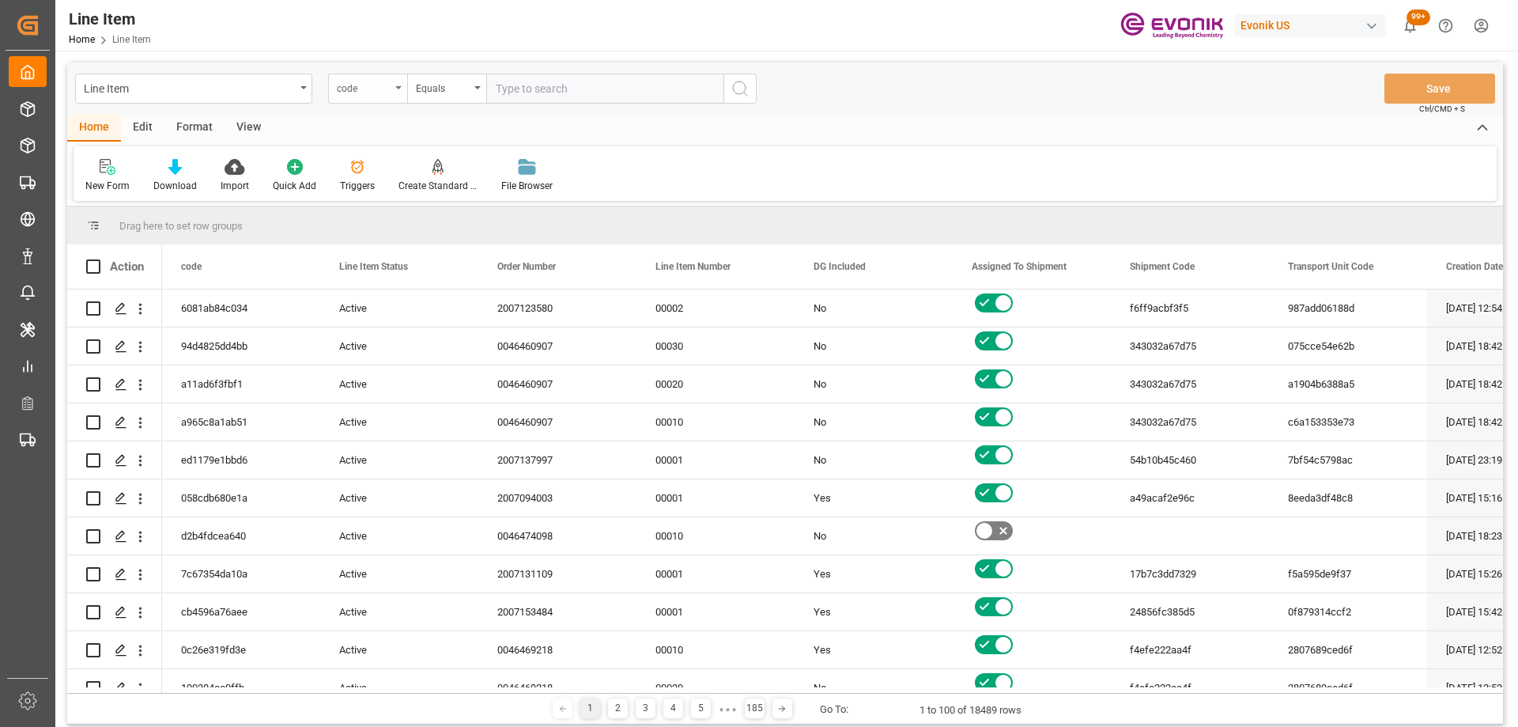
click at [366, 84] on div "code" at bounding box center [364, 86] width 54 height 18
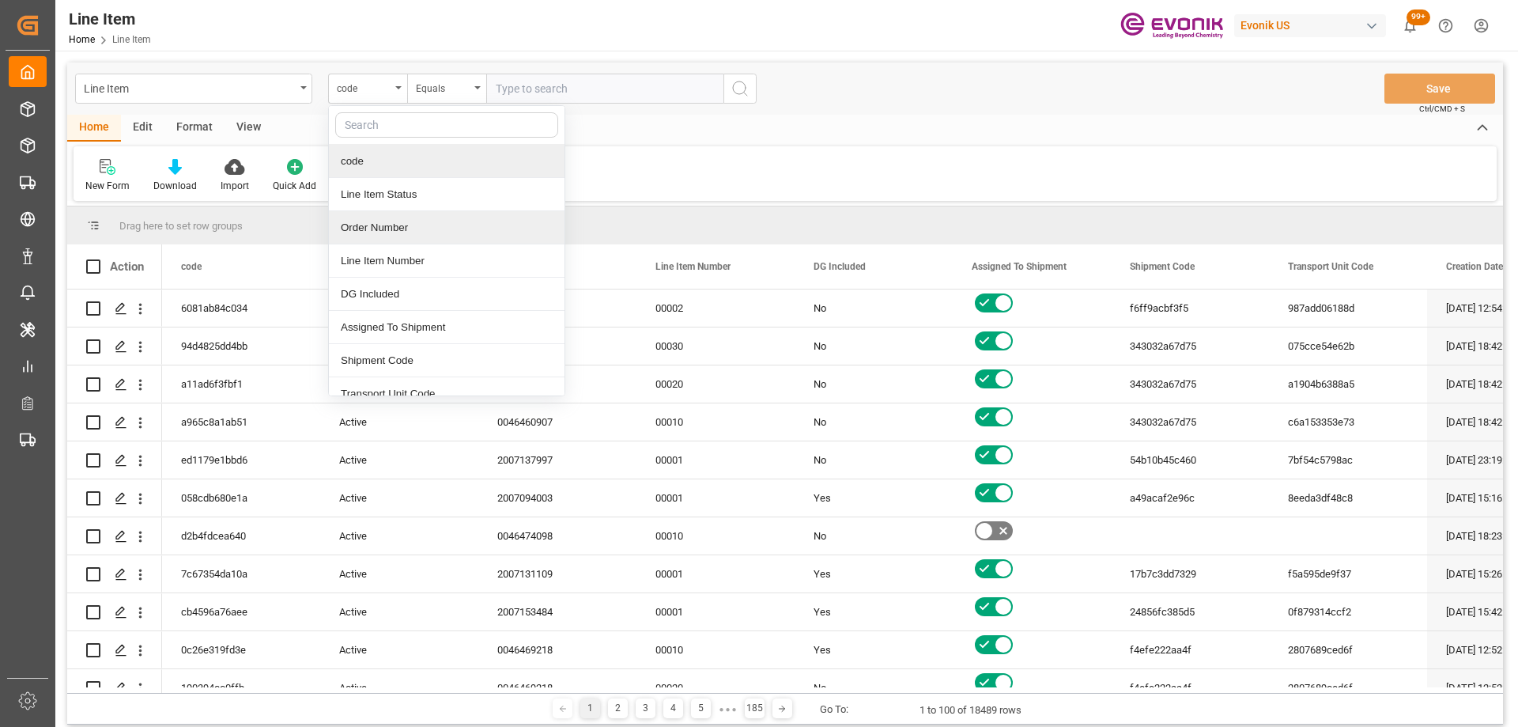
click at [406, 221] on div "Order Number" at bounding box center [447, 227] width 236 height 33
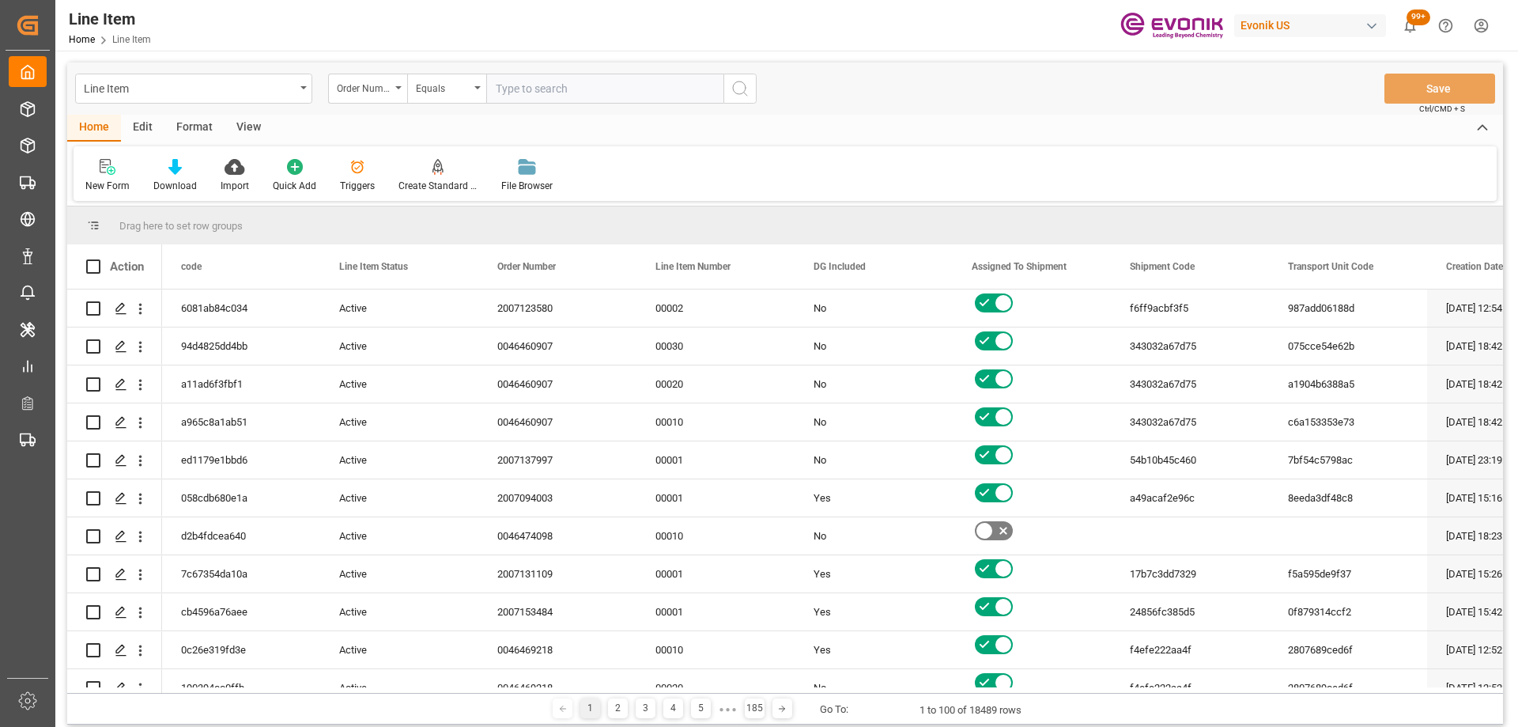
click at [500, 95] on input "text" at bounding box center [604, 89] width 237 height 30
paste input "2007123580"
type input "2007123580"
click at [723, 90] on button "search button" at bounding box center [739, 89] width 33 height 30
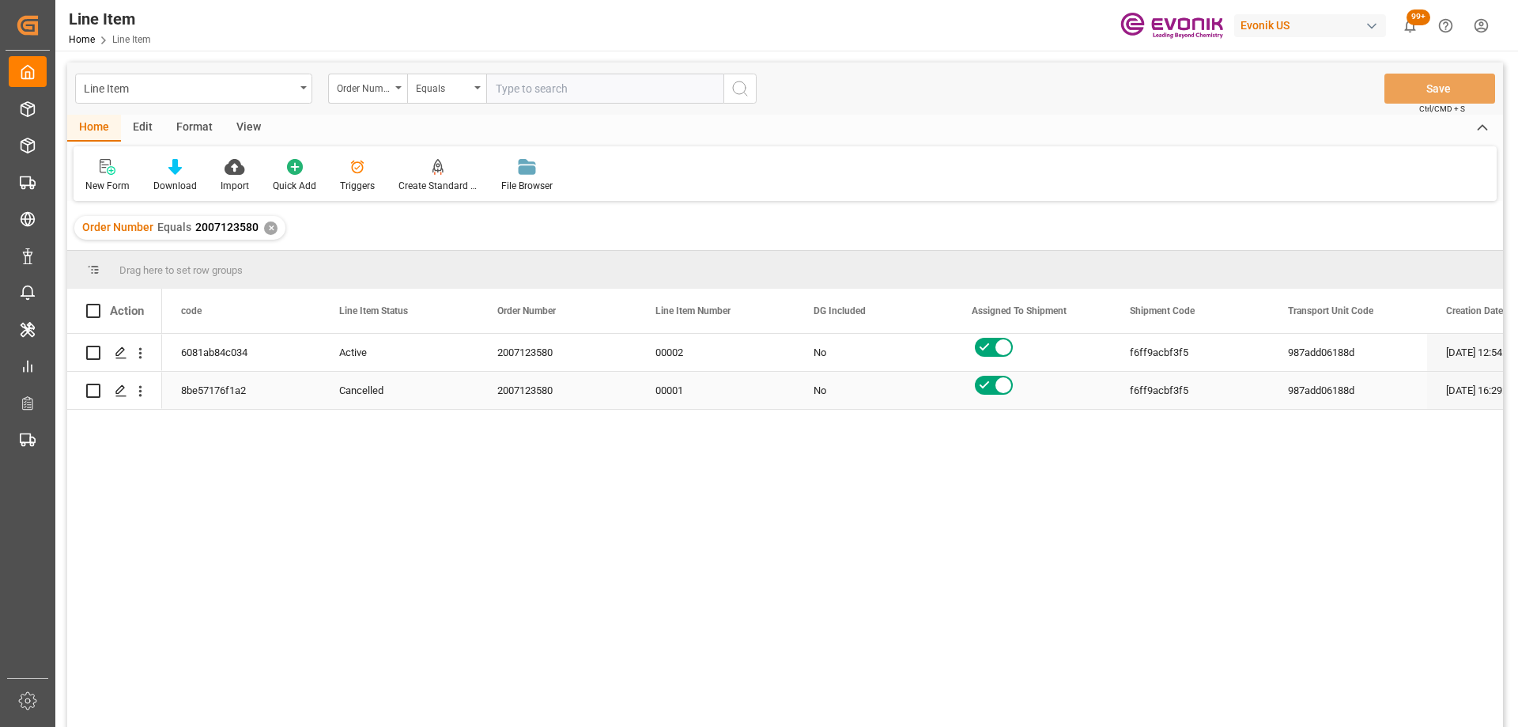
click at [588, 381] on div "2007123580" at bounding box center [557, 390] width 158 height 37
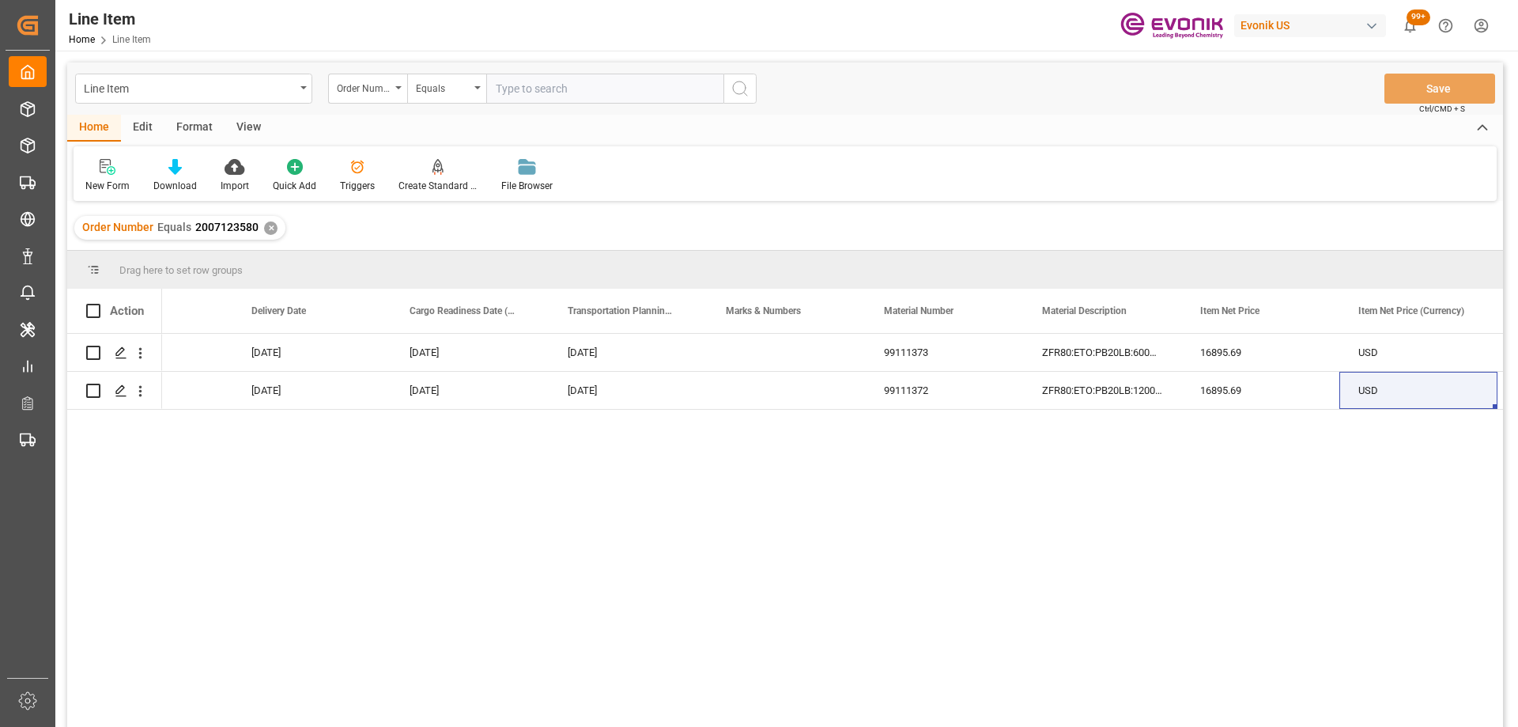
click at [255, 126] on div "View" at bounding box center [249, 128] width 48 height 27
click at [189, 190] on div "Standard Templates" at bounding box center [179, 186] width 79 height 14
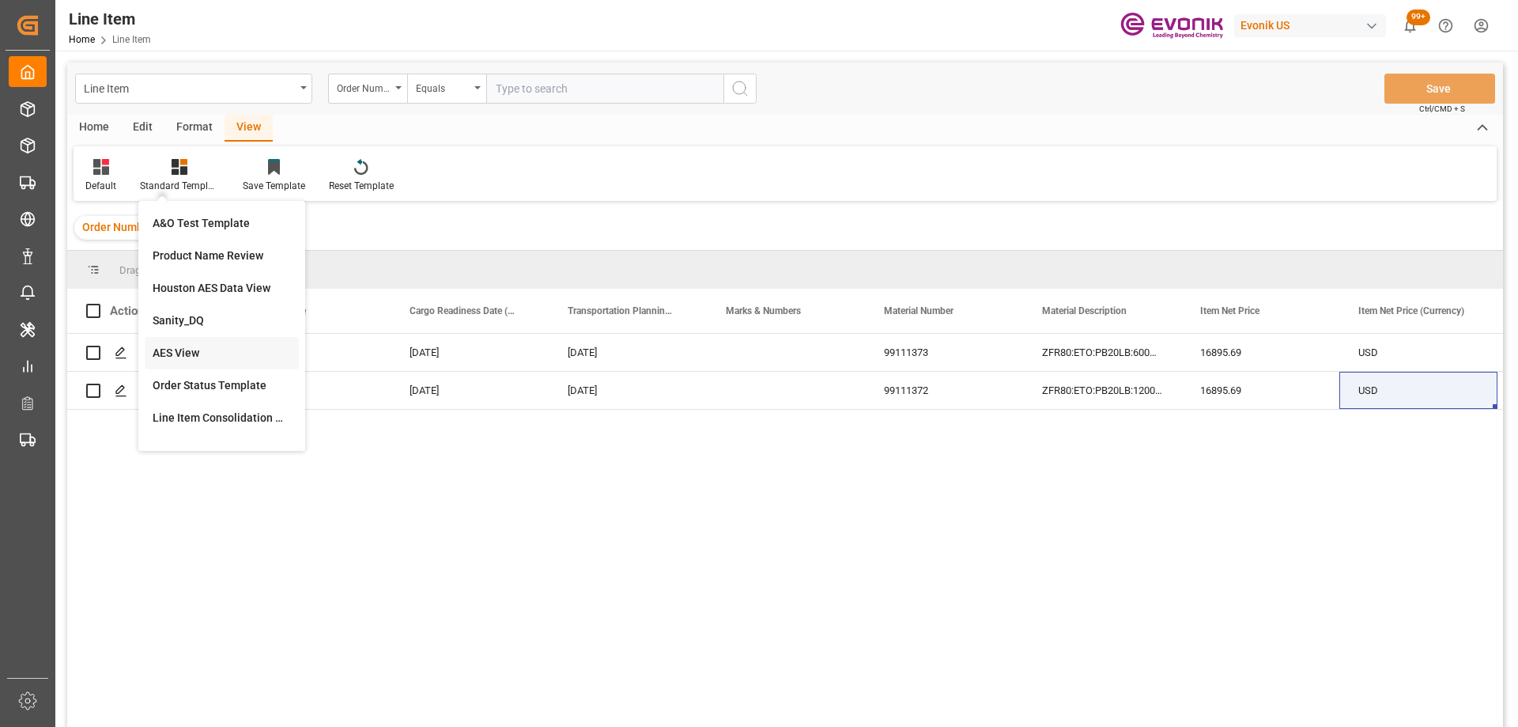
click at [187, 344] on div "AES View" at bounding box center [222, 353] width 154 height 32
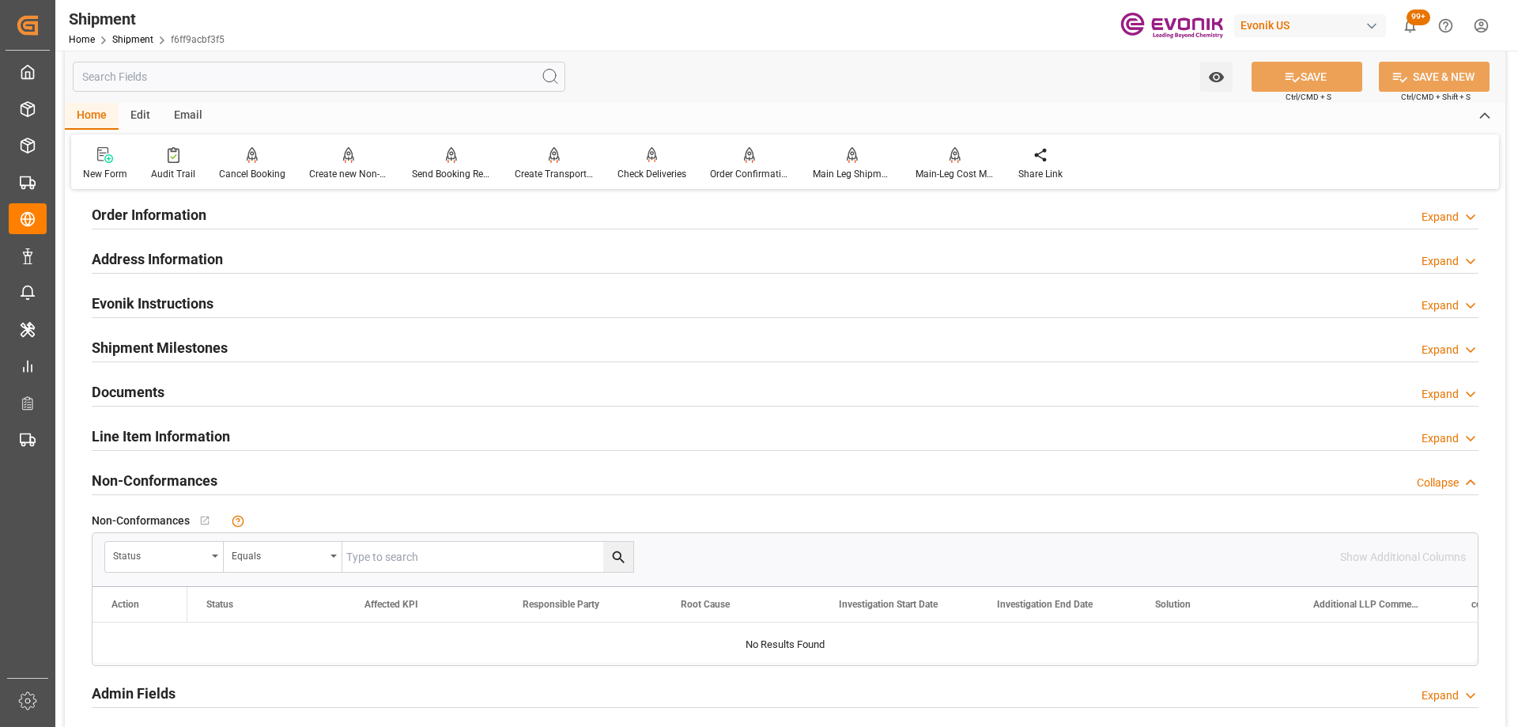
scroll to position [949, 0]
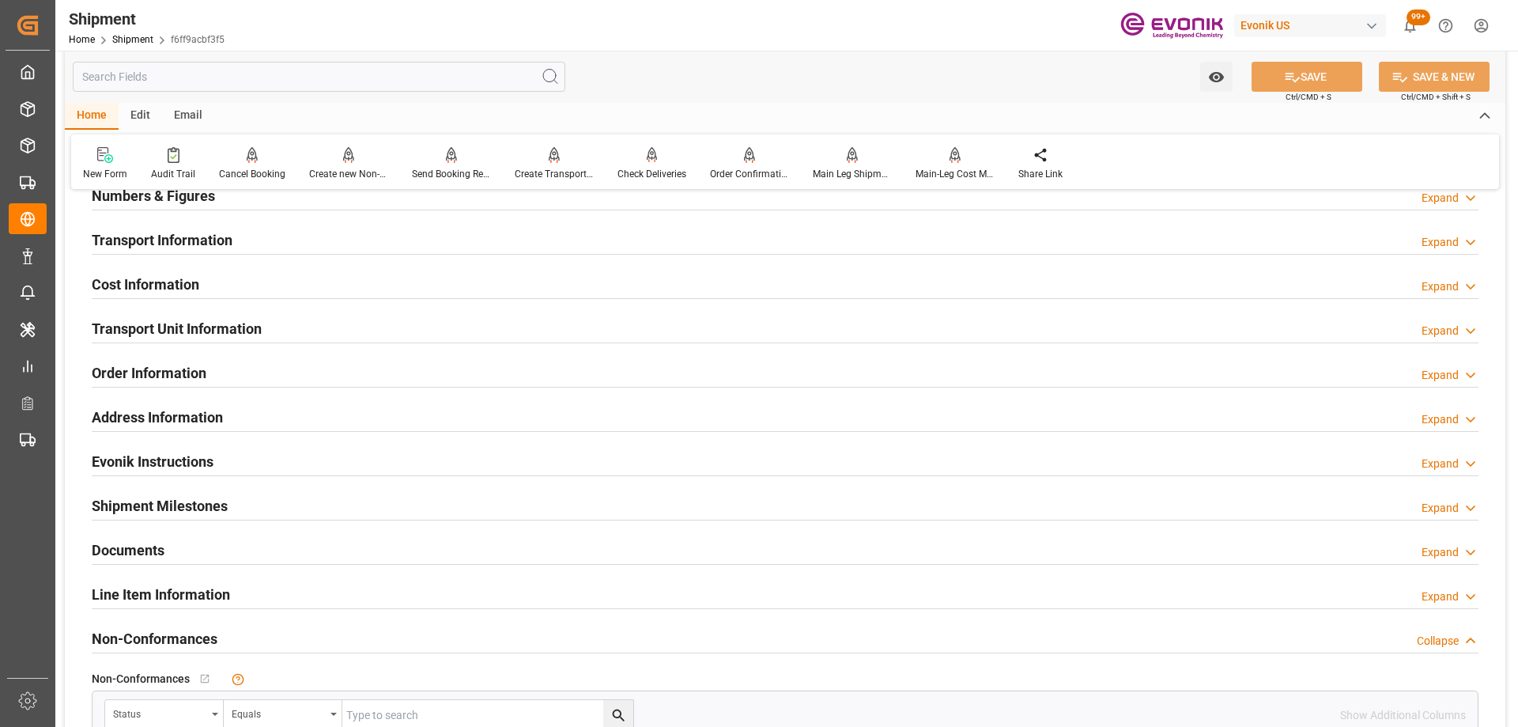
click at [283, 330] on div "Transport Unit Information Expand" at bounding box center [785, 327] width 1387 height 30
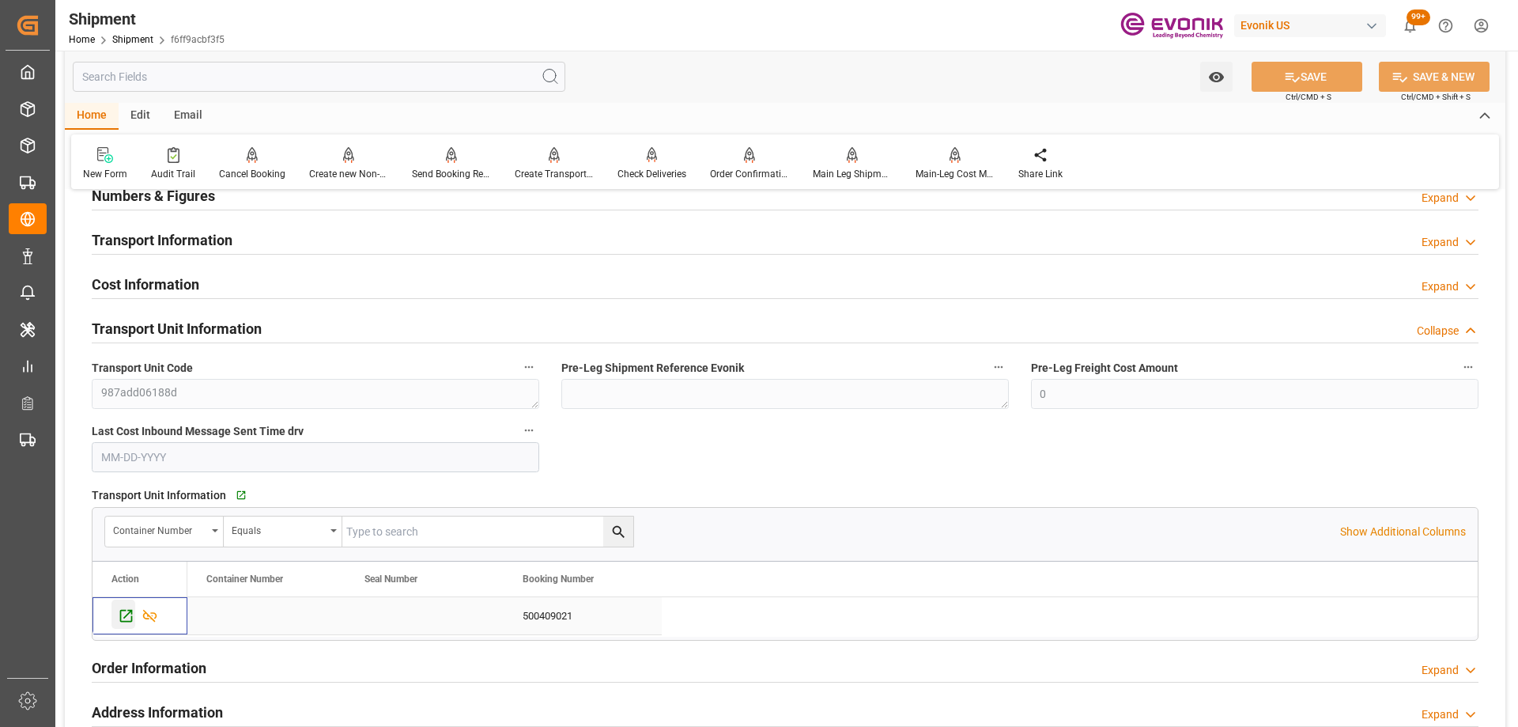
click at [123, 610] on icon "Press SPACE to select this row." at bounding box center [126, 616] width 13 height 13
click at [436, 530] on input "text" at bounding box center [487, 531] width 291 height 30
paste input "2007123580"
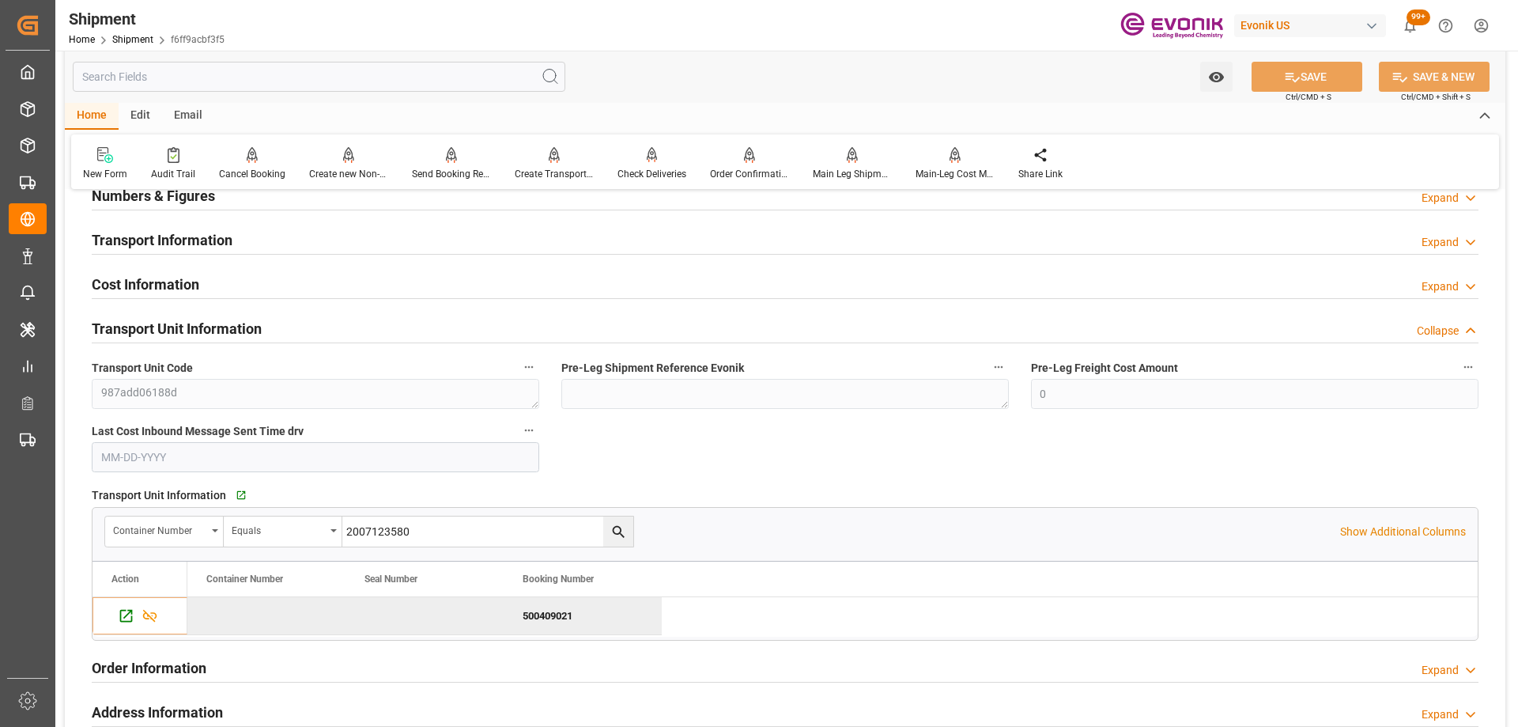
type input "2007123580"
click at [622, 521] on button "search button" at bounding box center [618, 531] width 30 height 30
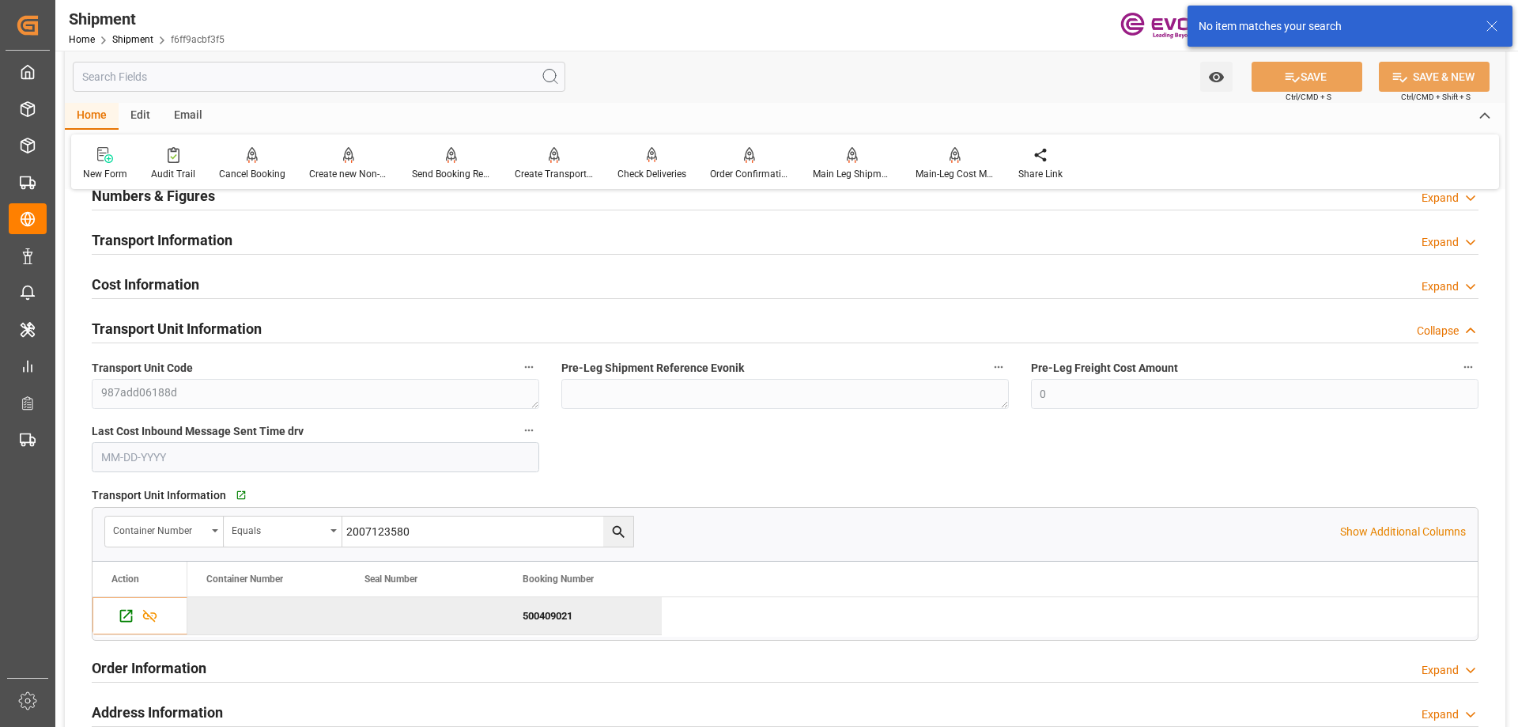
click at [730, 458] on div "Booking Confirmation Milestone Bar Collapse Submitted to FFW for Booking (Pendi…" at bounding box center [785, 220] width 1440 height 1930
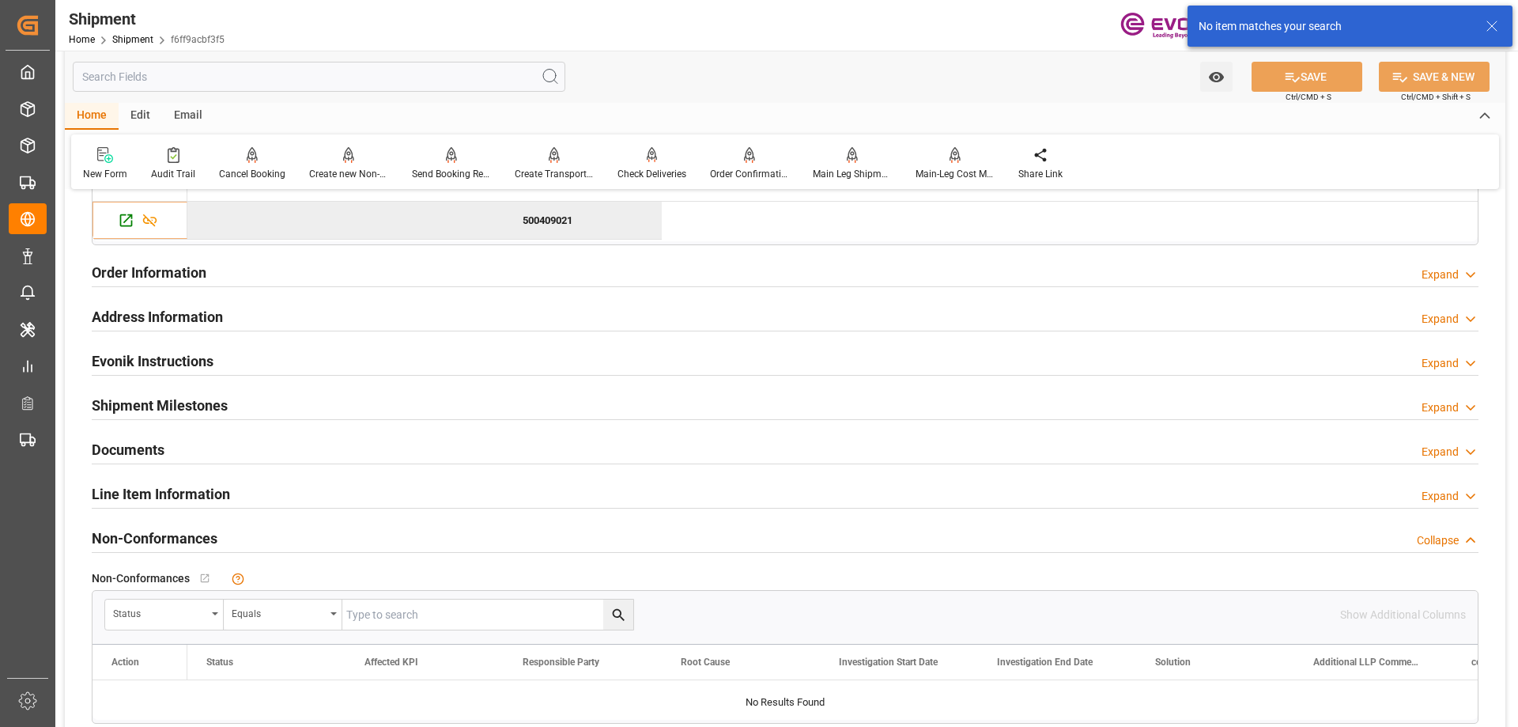
click at [217, 503] on h2 "Line Item Information" at bounding box center [161, 493] width 138 height 21
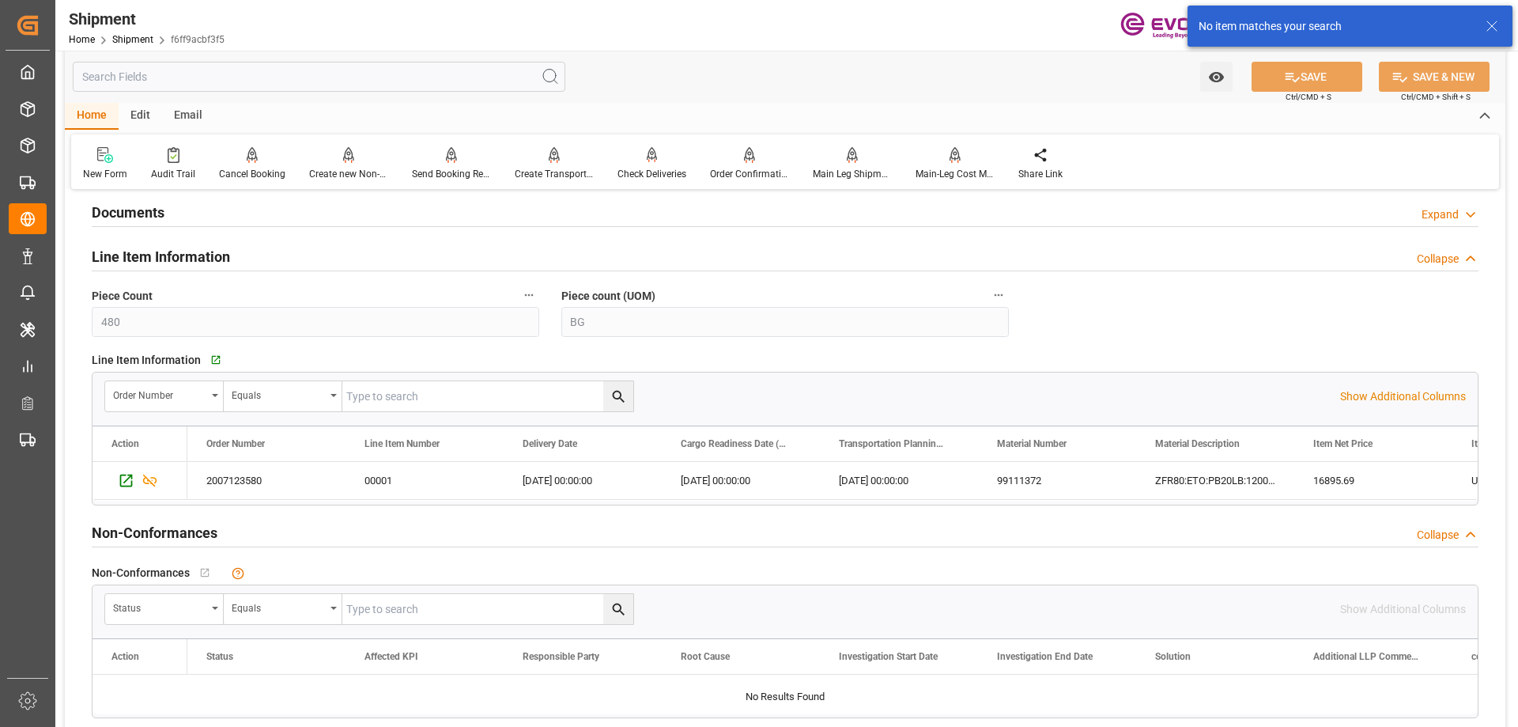
scroll to position [1660, 0]
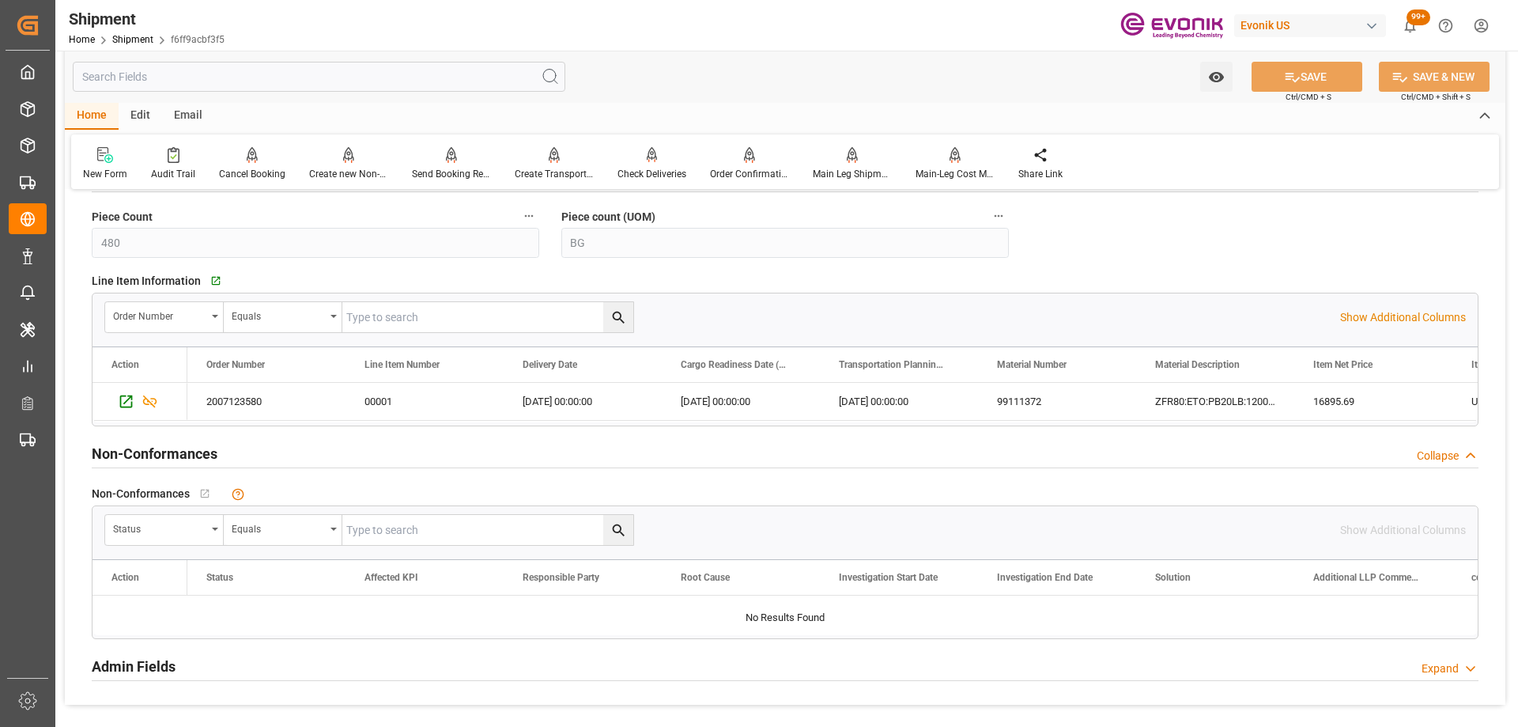
click at [411, 307] on input "text" at bounding box center [487, 317] width 291 height 30
paste input "2007123580"
type input "2007123580"
click at [621, 311] on icon "search button" at bounding box center [618, 317] width 17 height 17
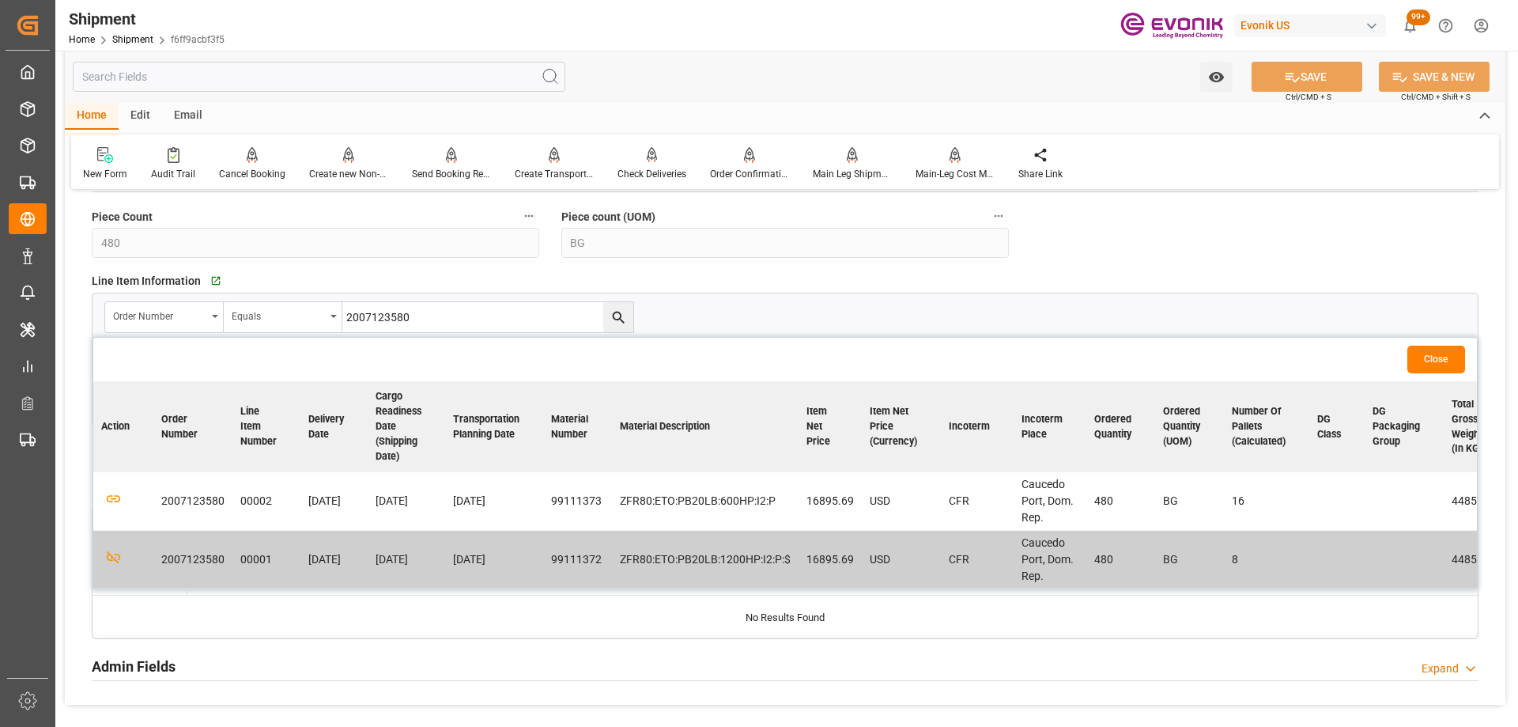
click at [122, 502] on td at bounding box center [123, 501] width 60 height 58
click at [112, 498] on icon "button" at bounding box center [113, 498] width 17 height 9
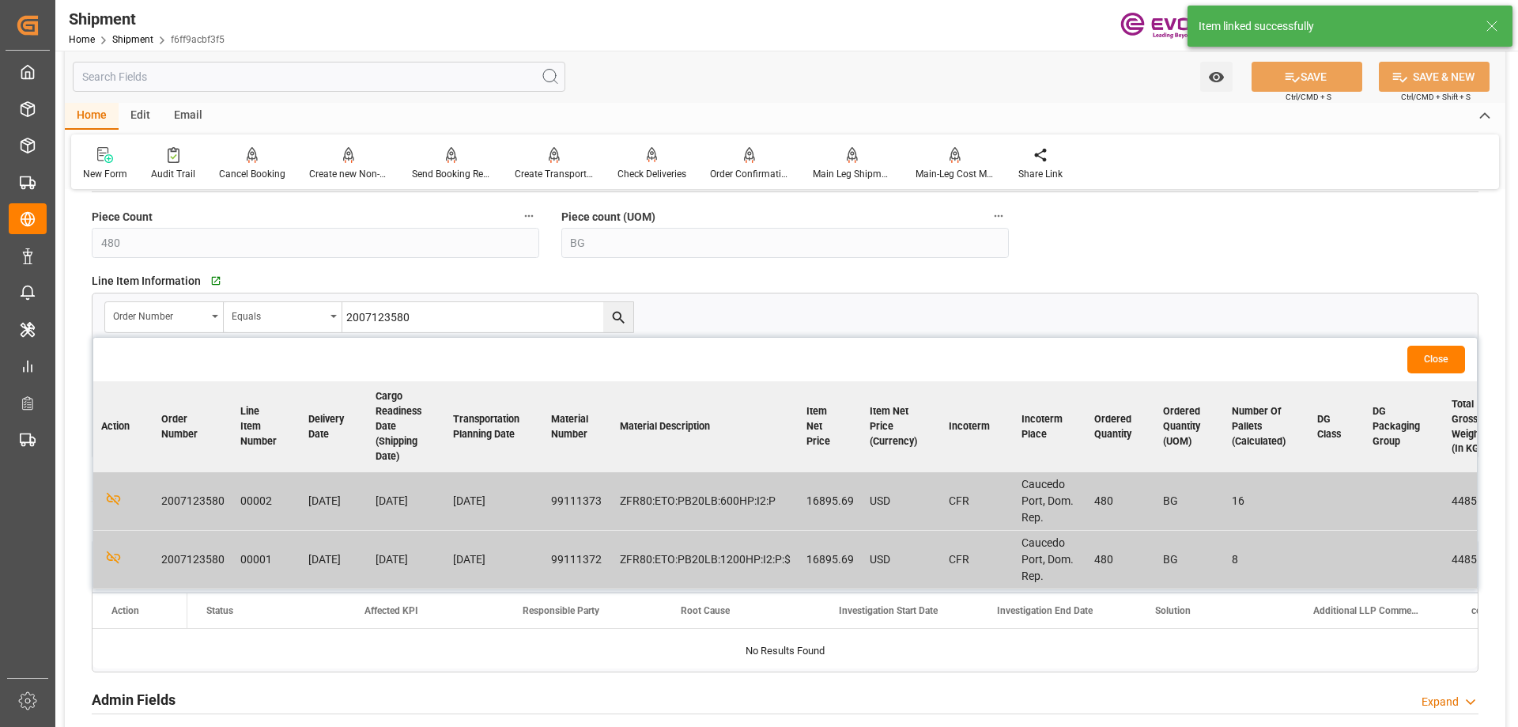
click at [1444, 356] on button "Close" at bounding box center [1436, 359] width 58 height 28
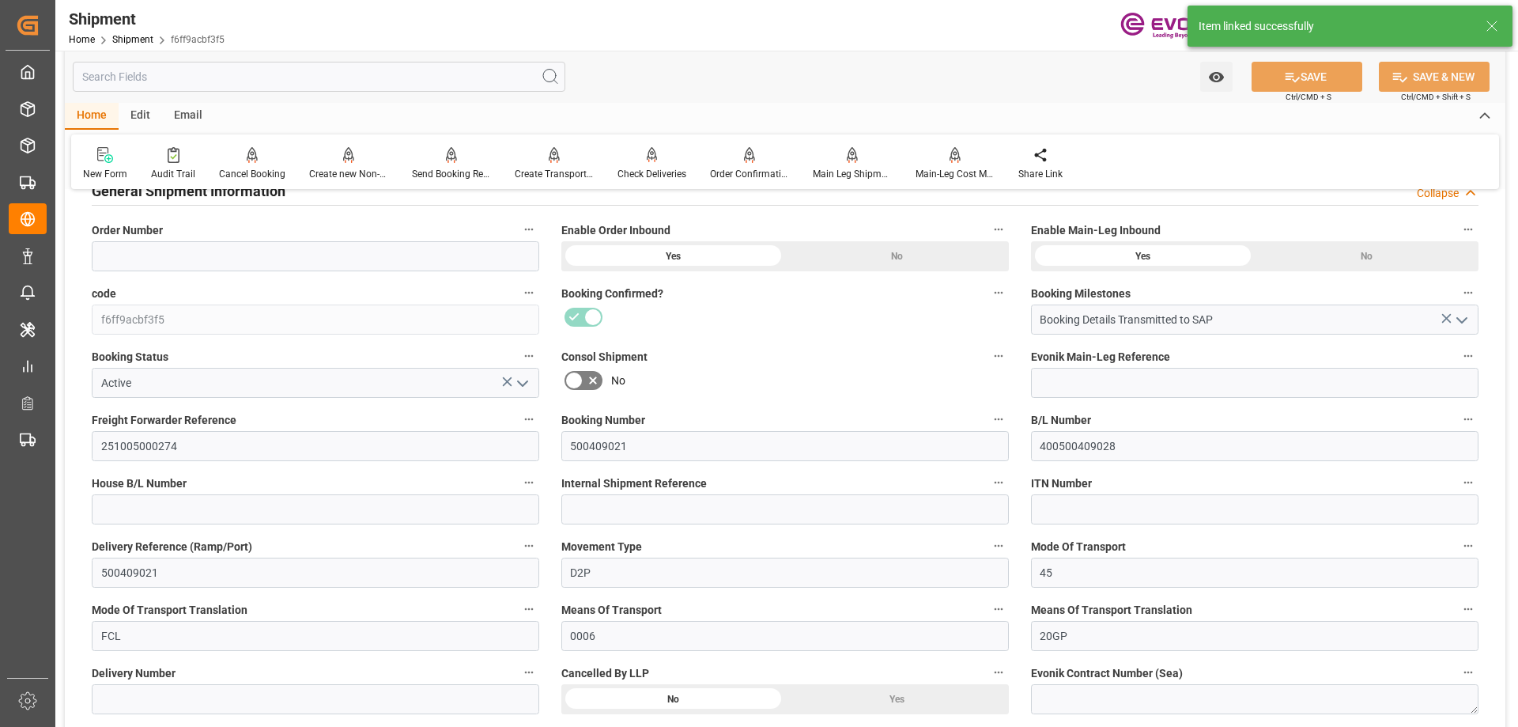
scroll to position [0, 0]
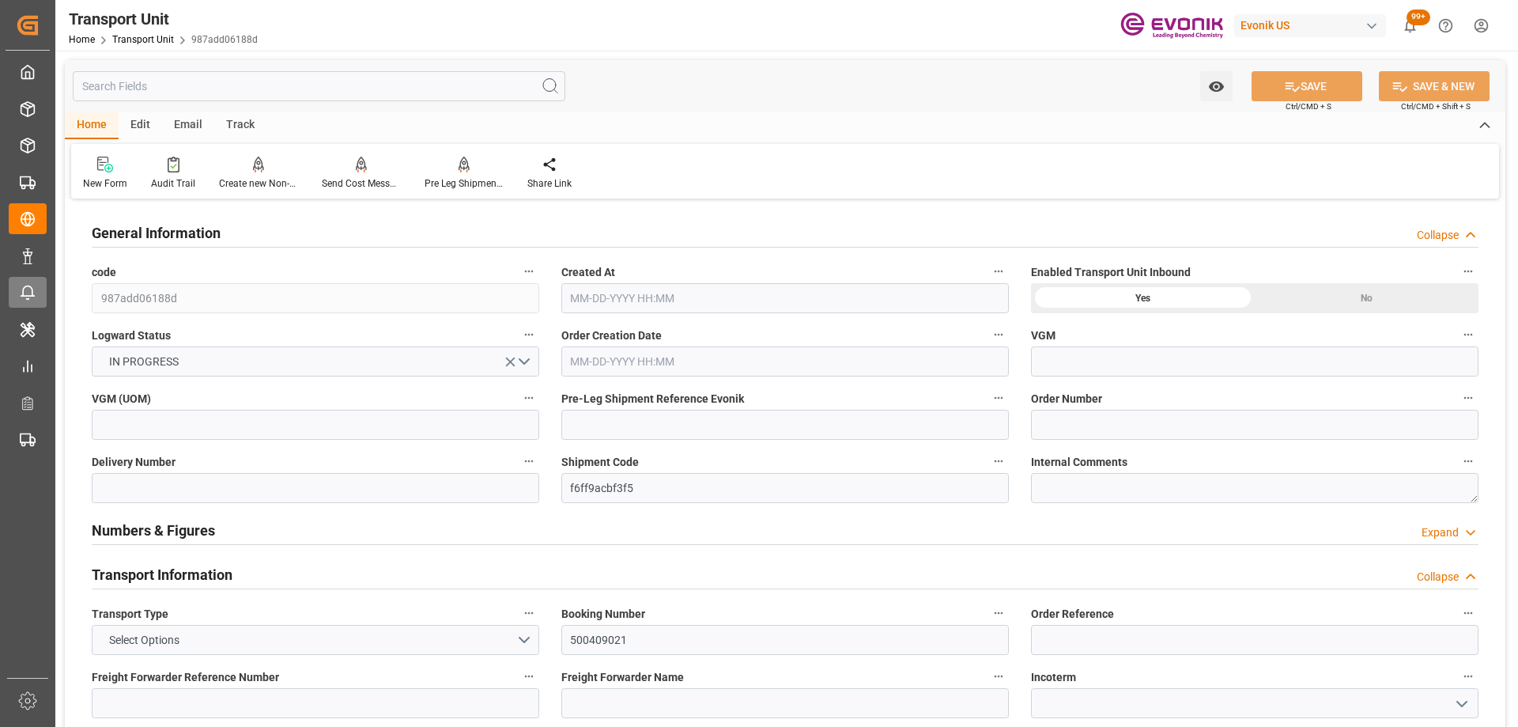
type input "Evergreen"
type input "Evergreen Marine Corp."
type input "USSAV"
type input "DOCAU"
type input "0"
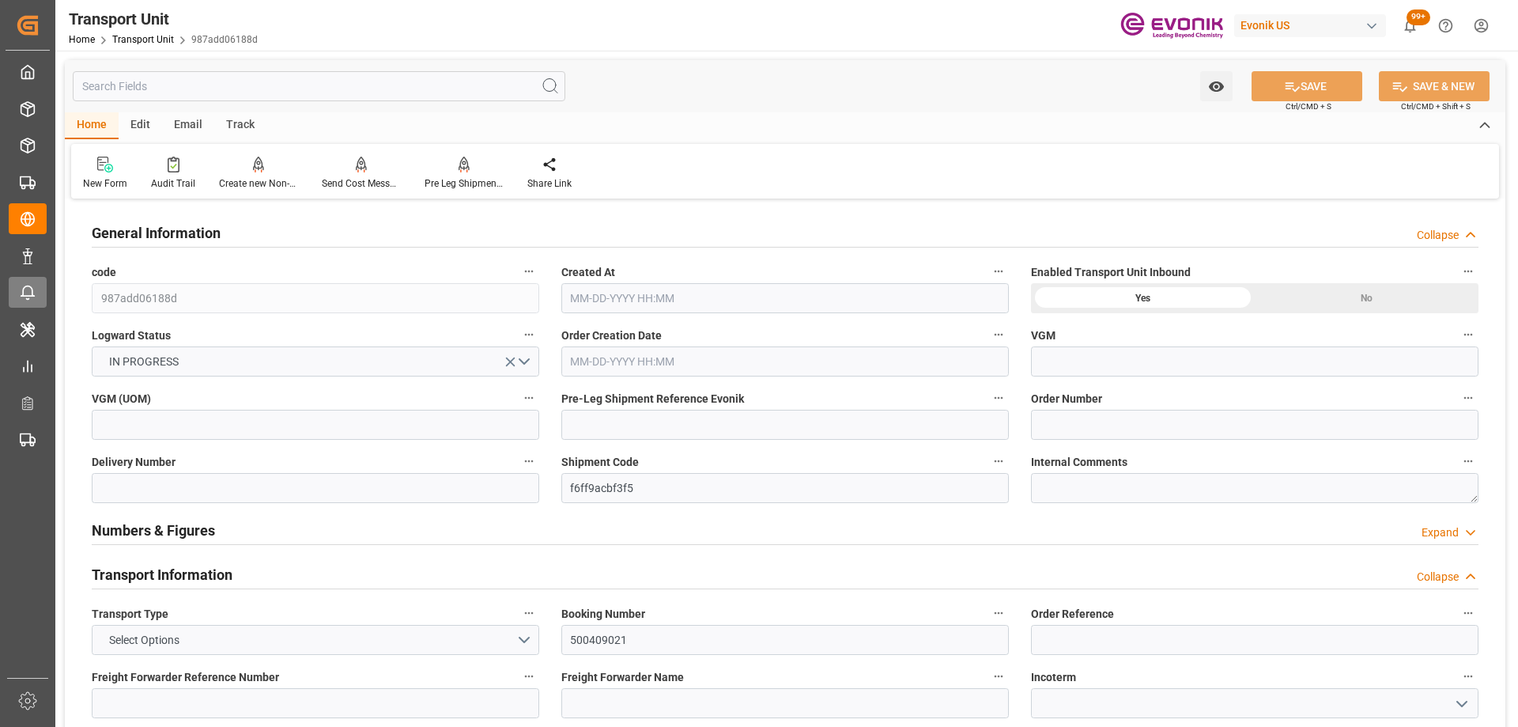
type input "[DATE] 03:25"
type input "[DATE]"
type input "[DATE] 00:00"
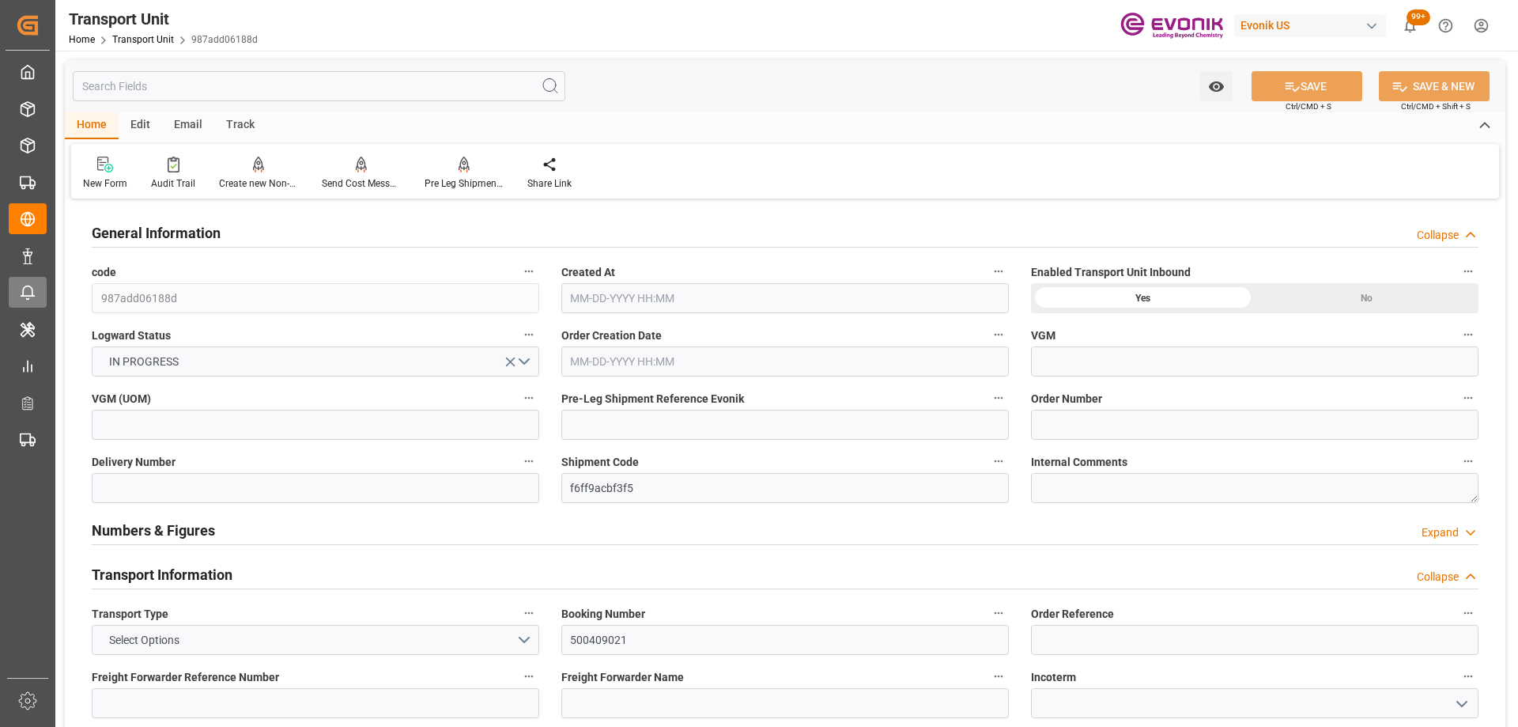
type input "[DATE] 00:00"
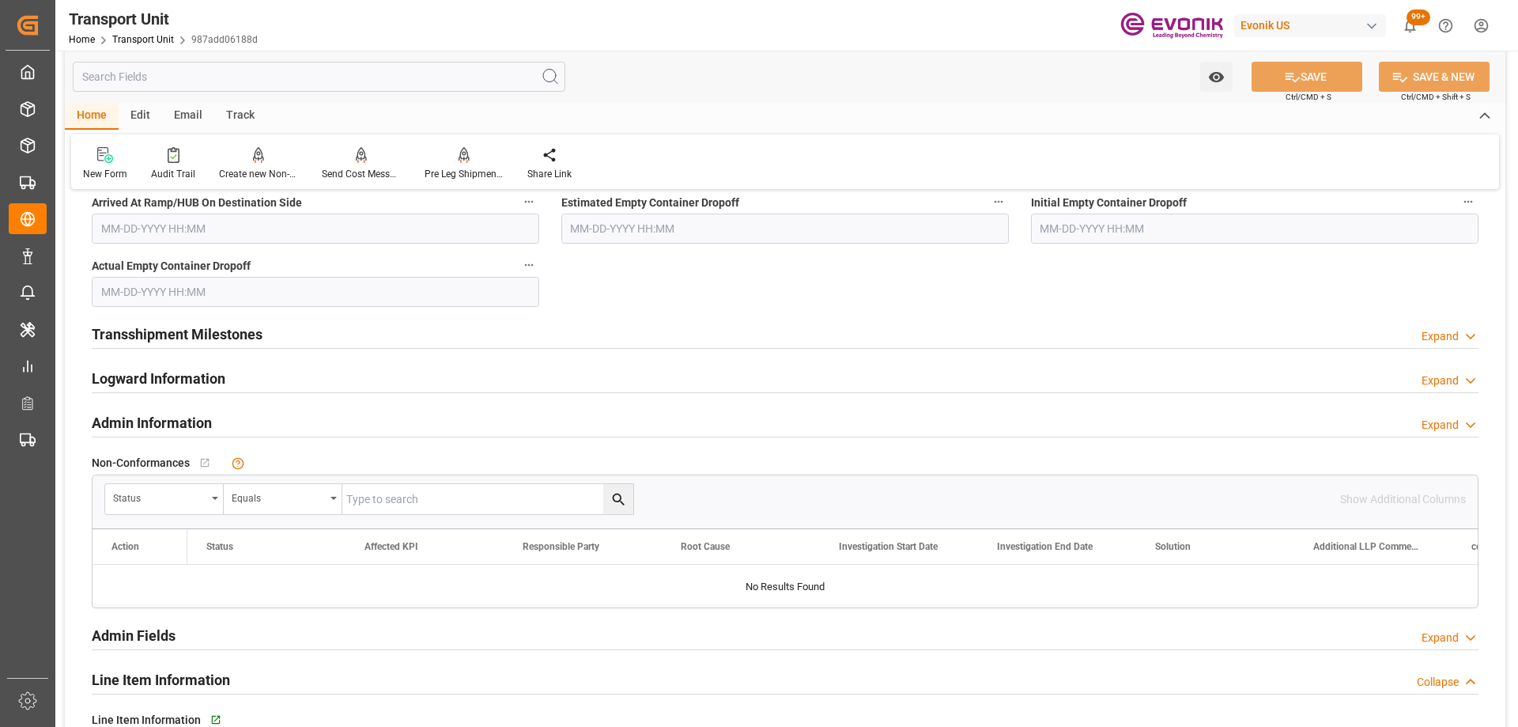
scroll to position [2134, 0]
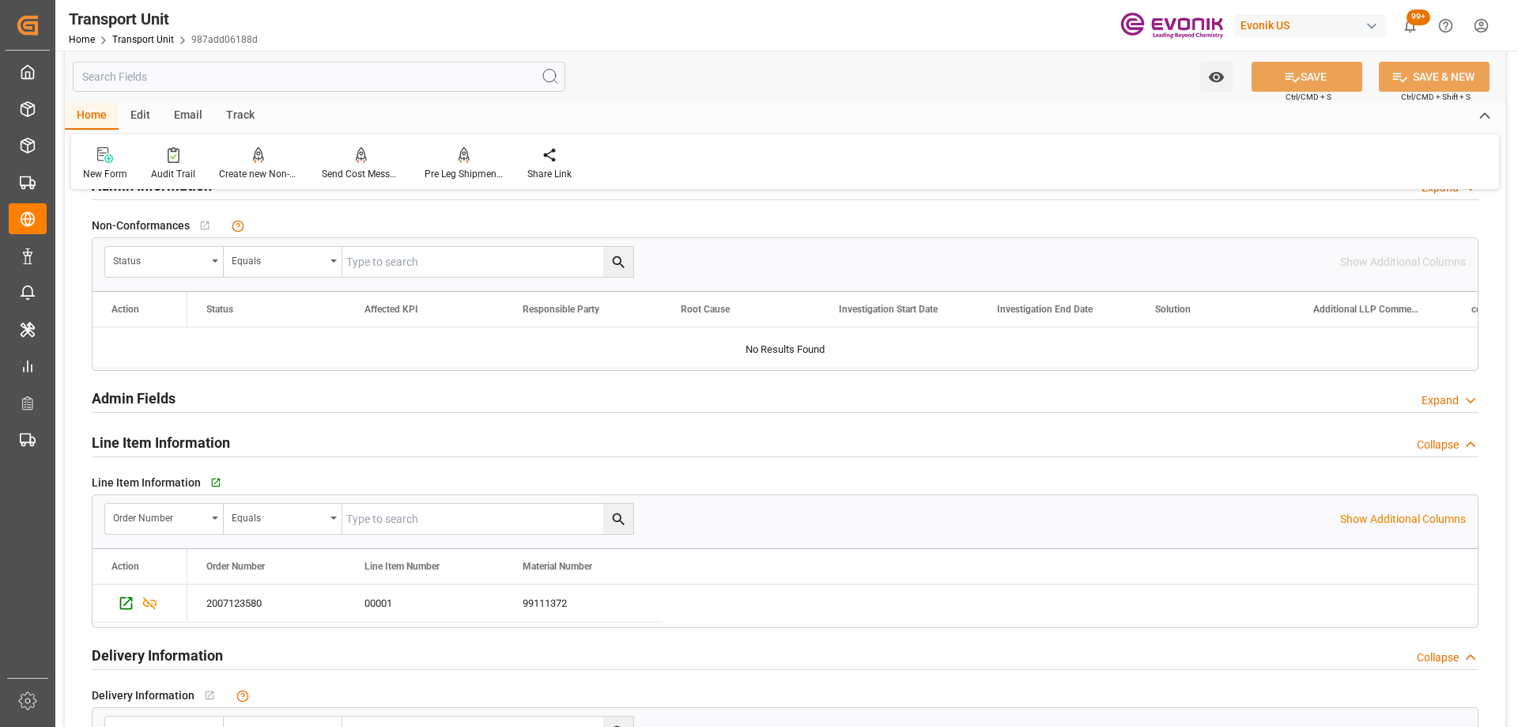
click at [384, 518] on input "text" at bounding box center [487, 519] width 291 height 30
paste input "2007123580"
type input "2007123580"
click at [627, 515] on button "search button" at bounding box center [618, 519] width 30 height 30
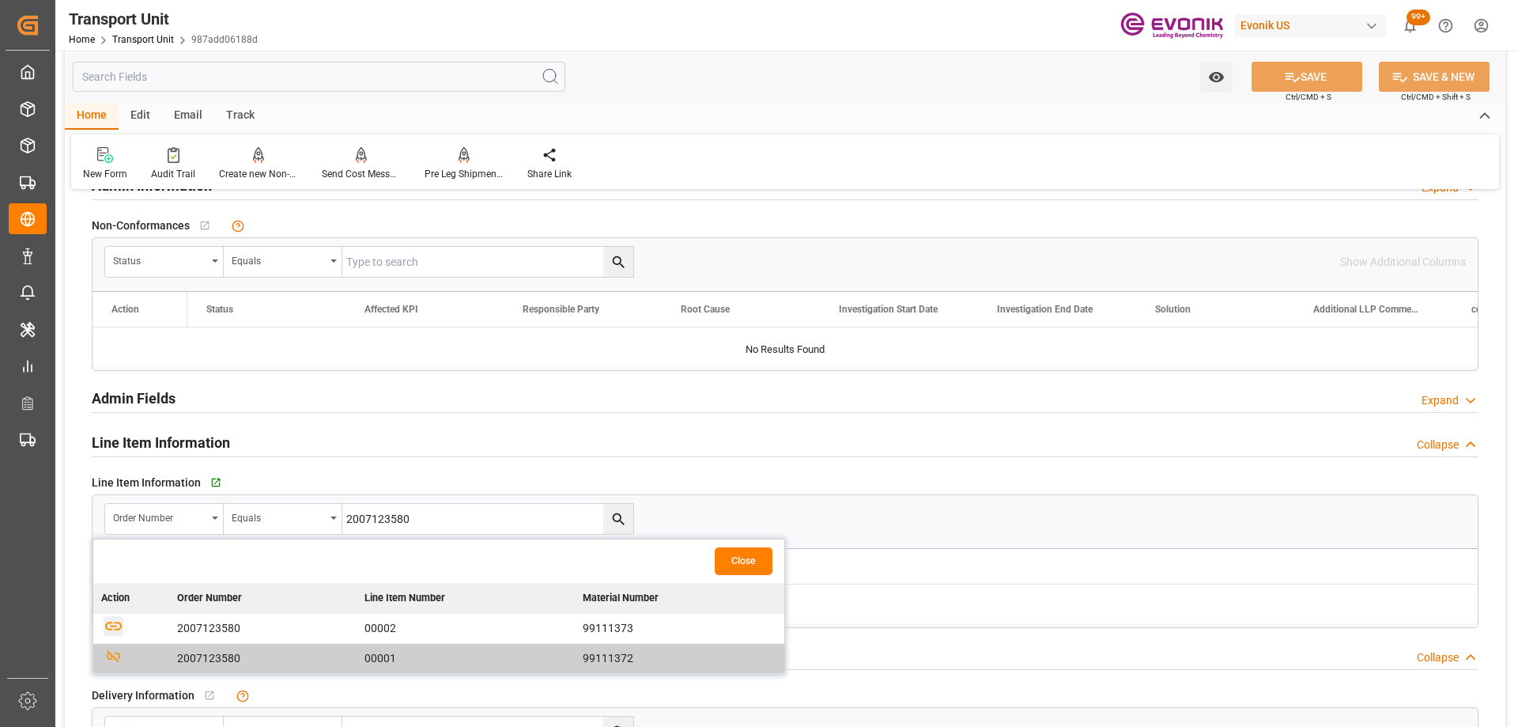
click at [117, 628] on icon "button" at bounding box center [113, 625] width 17 height 9
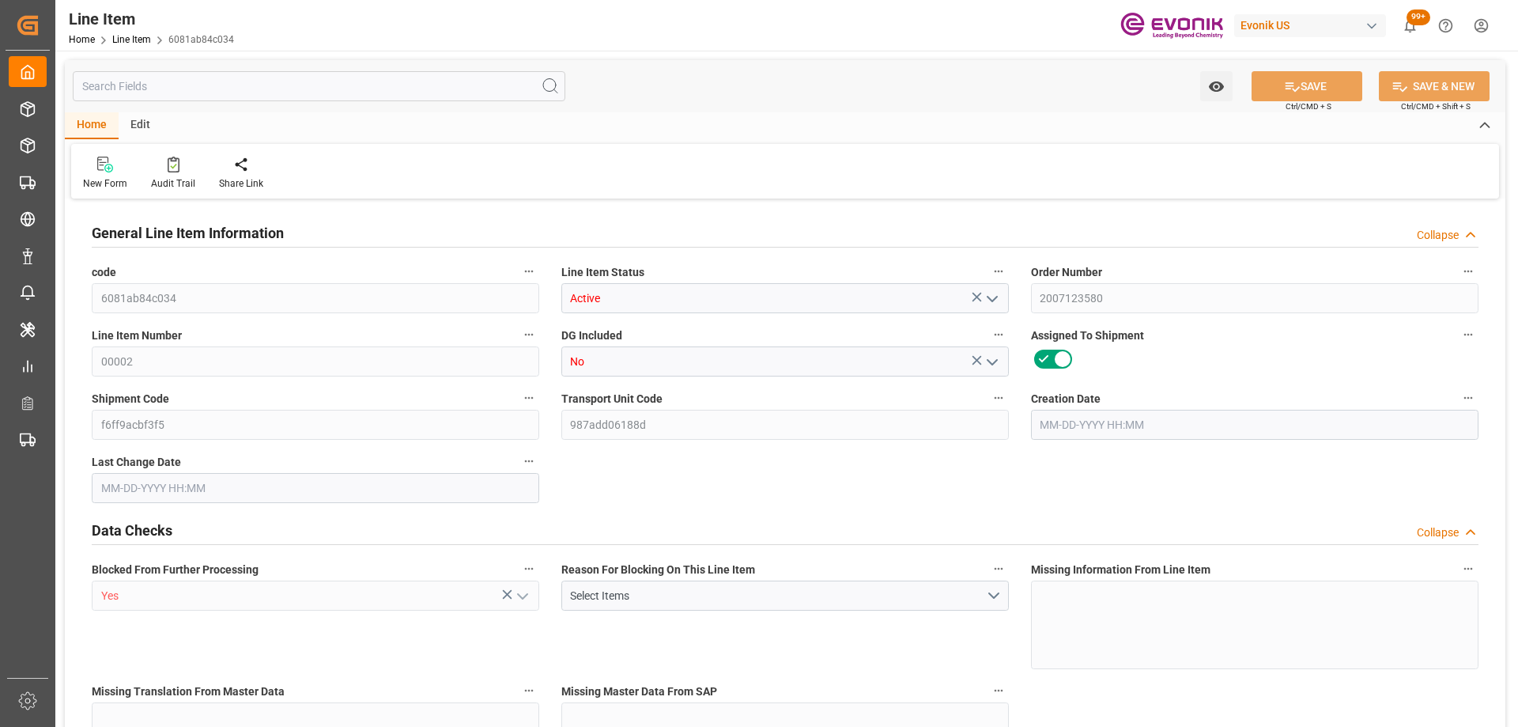
type input "16"
type input "4485.12"
type input "4354.56"
type input "22.9469"
type input "480"
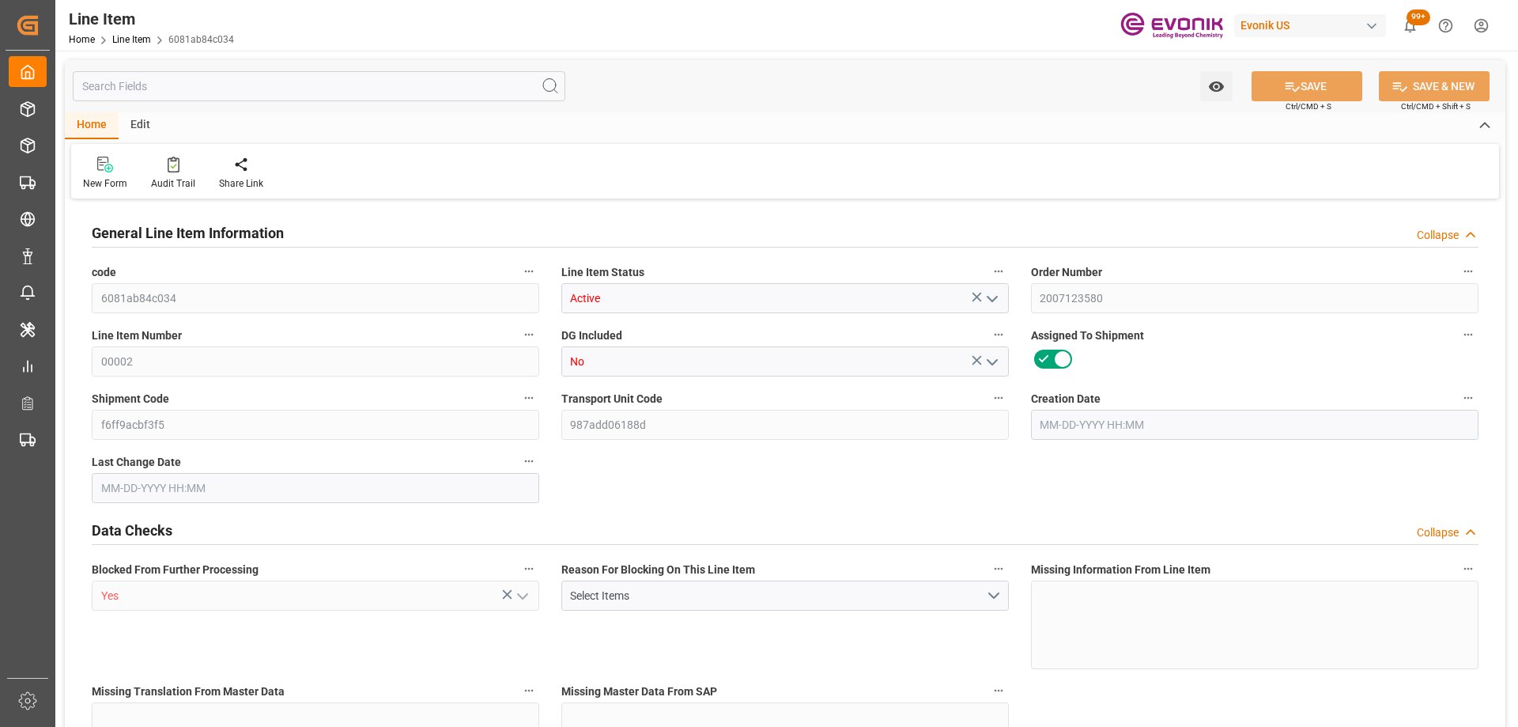
type input "16895.69"
type input "480"
type input "4485.12"
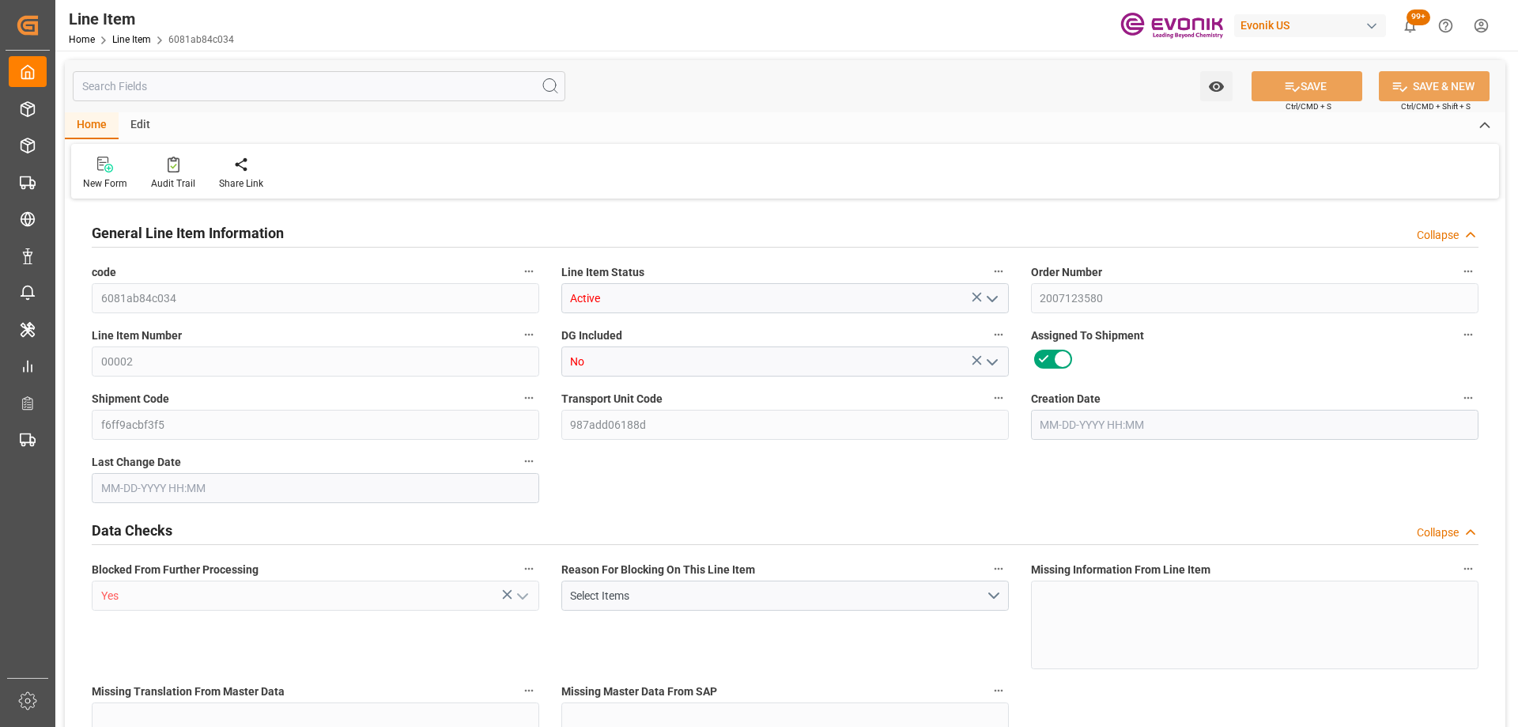
type input "4739.52"
type input "4354.56"
type input "22.9469"
type input "22946.88"
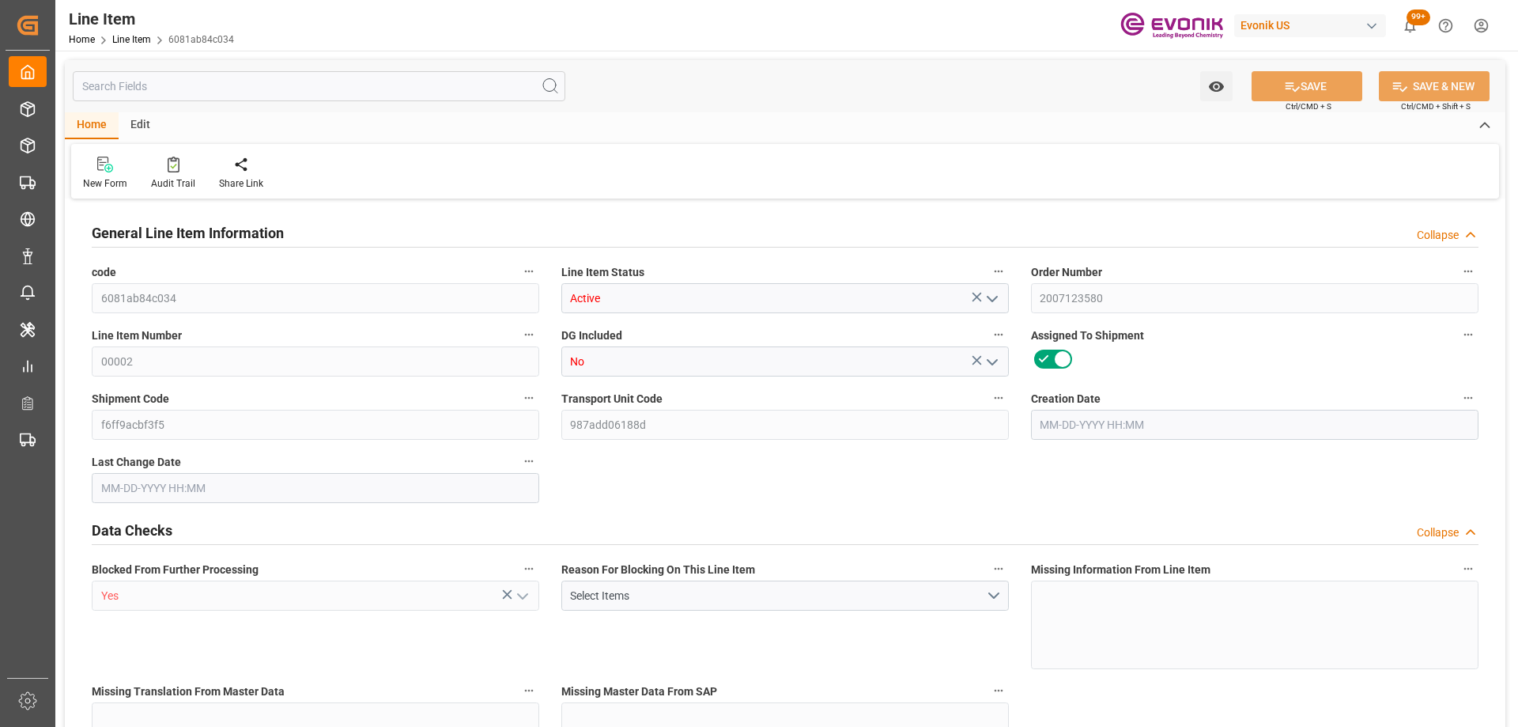
type input "0"
type input "[DATE] 12:54"
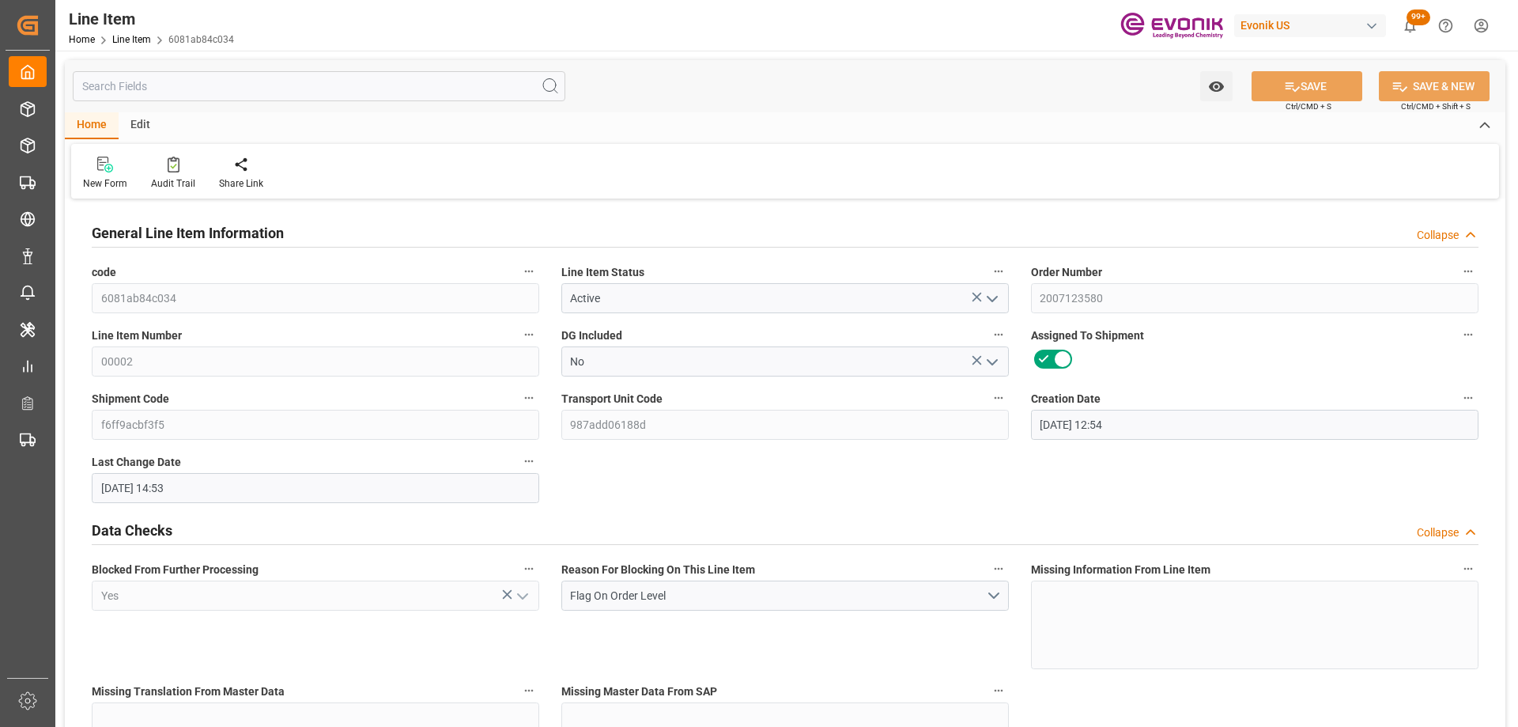
type input "[DATE] 14:53"
type input "[DATE]"
click at [143, 89] on input "text" at bounding box center [319, 86] width 493 height 30
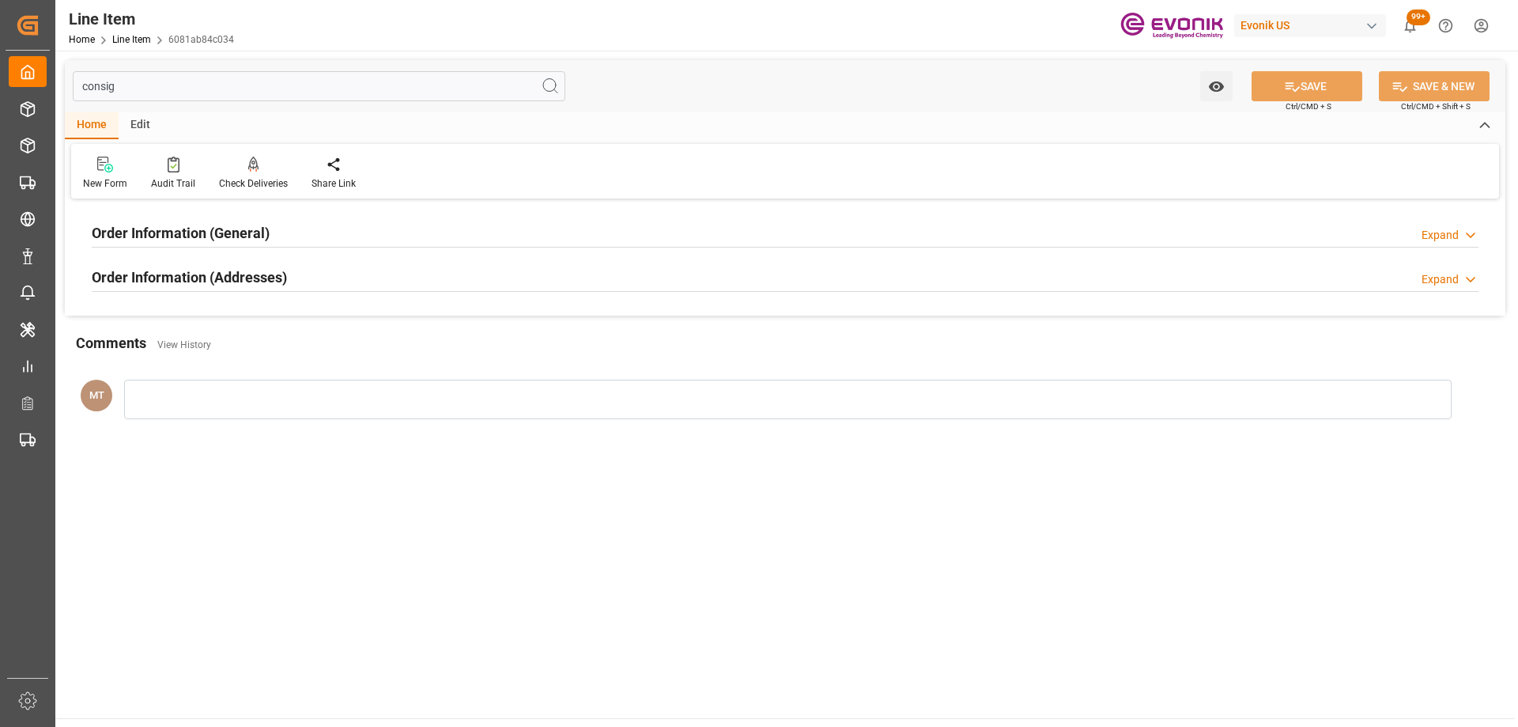
type input "consig"
click at [234, 229] on h2 "Order Information (General)" at bounding box center [181, 232] width 178 height 21
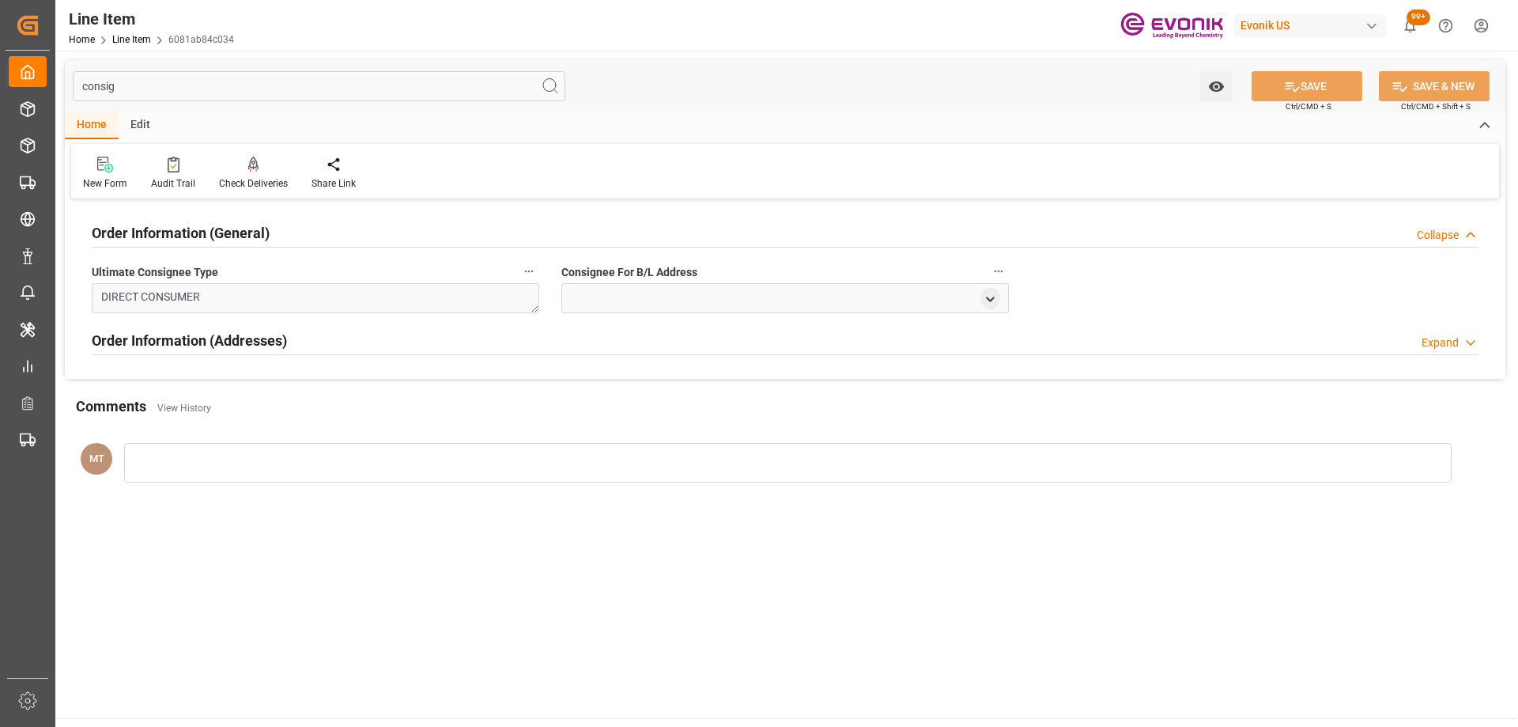
click at [193, 334] on h2 "Order Information (Addresses)" at bounding box center [189, 340] width 195 height 21
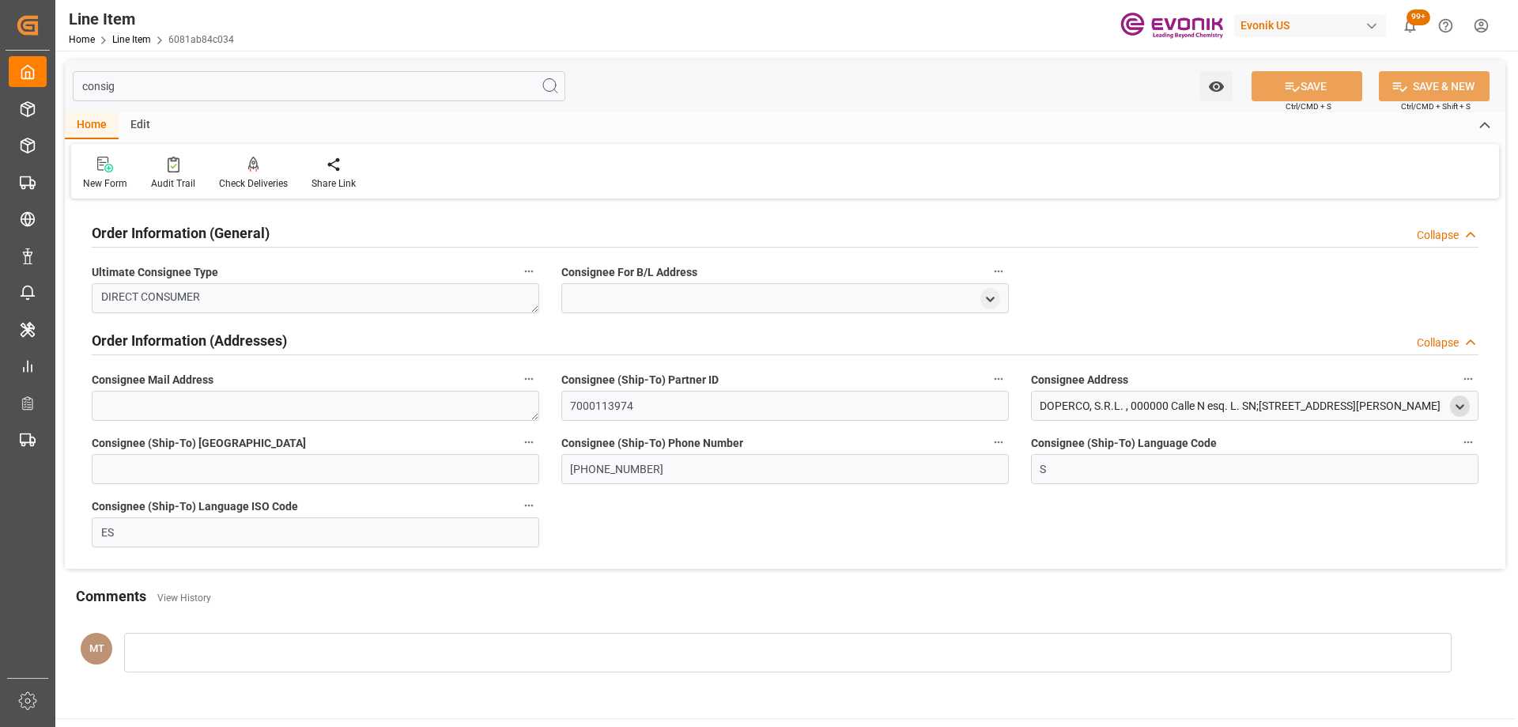
click at [1453, 402] on icon "open menu" at bounding box center [1459, 406] width 13 height 13
